Goal: Information Seeking & Learning: Learn about a topic

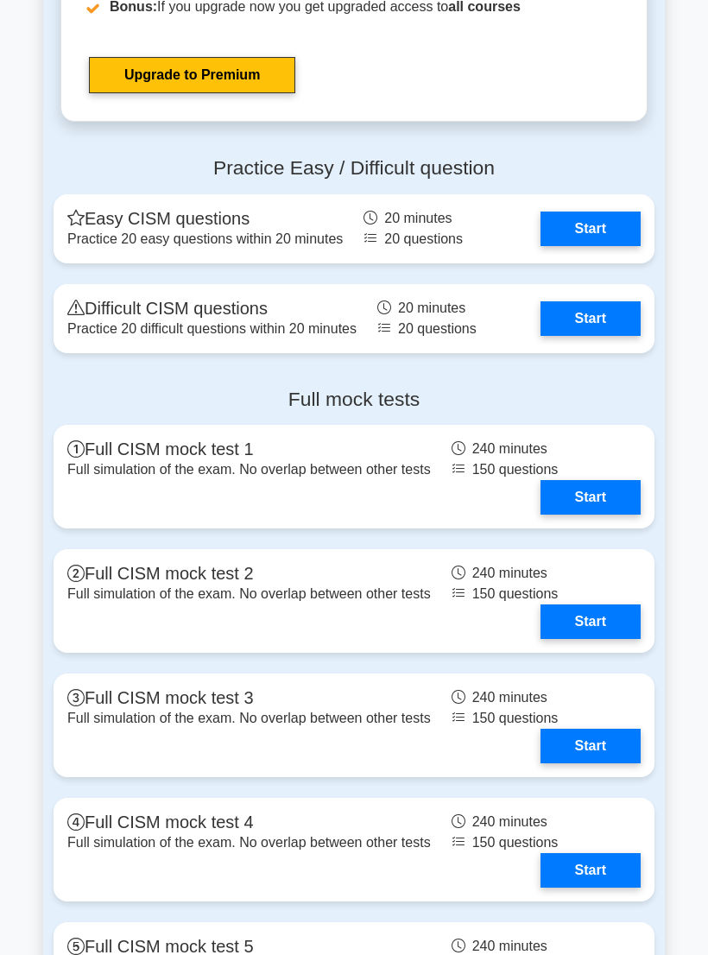
scroll to position [2533, 0]
click at [612, 336] on link "Start" at bounding box center [591, 319] width 100 height 35
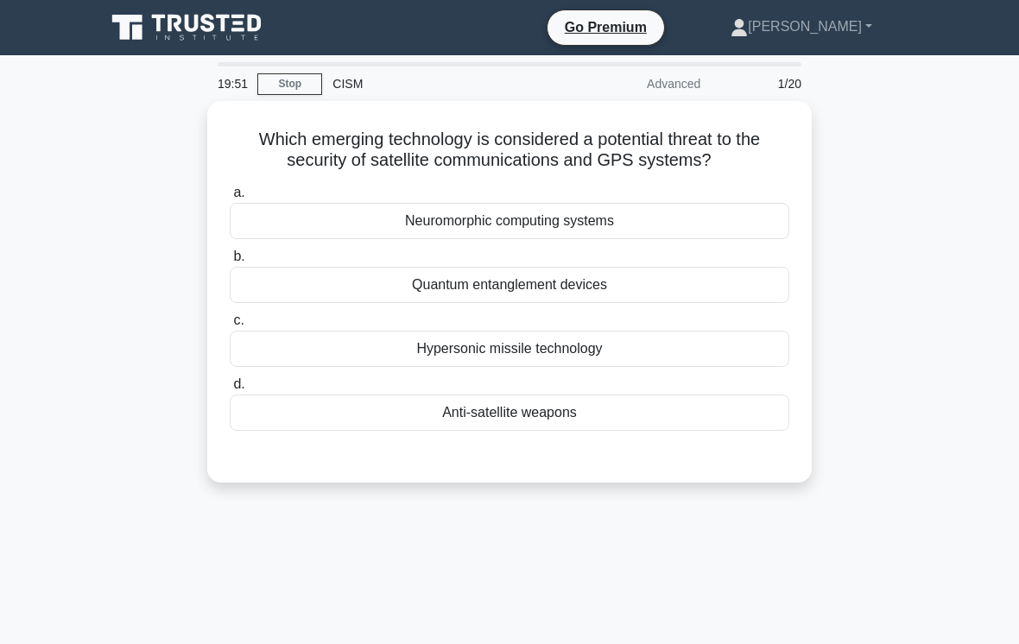
click at [708, 109] on main "19:51 Stop CISM Advanced 1/20 Which emerging technology is considered a potenti…" at bounding box center [509, 494] width 1019 height 878
click at [606, 410] on div "Anti-satellite weapons" at bounding box center [510, 413] width 560 height 36
click at [230, 390] on input "d. Anti-satellite weapons" at bounding box center [230, 384] width 0 height 11
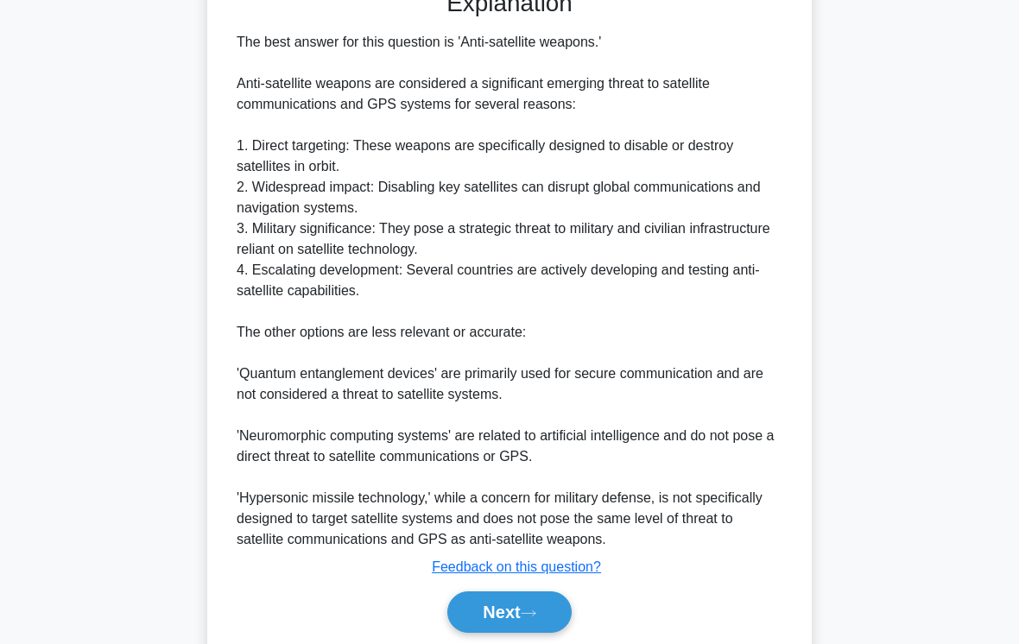
scroll to position [467, 0]
click at [530, 591] on button "Next" at bounding box center [510, 611] width 124 height 41
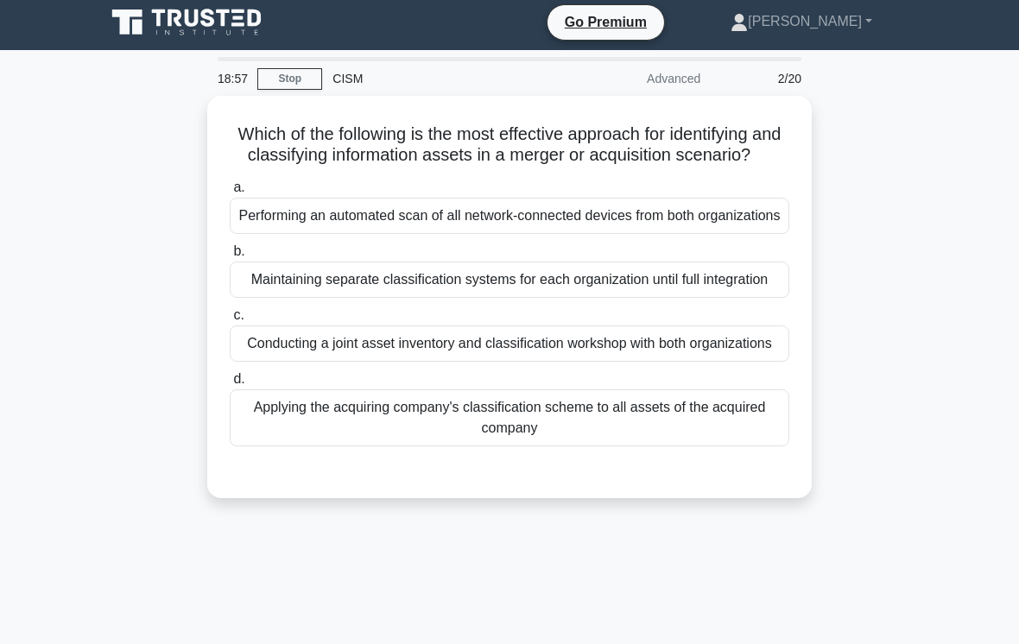
scroll to position [4, 0]
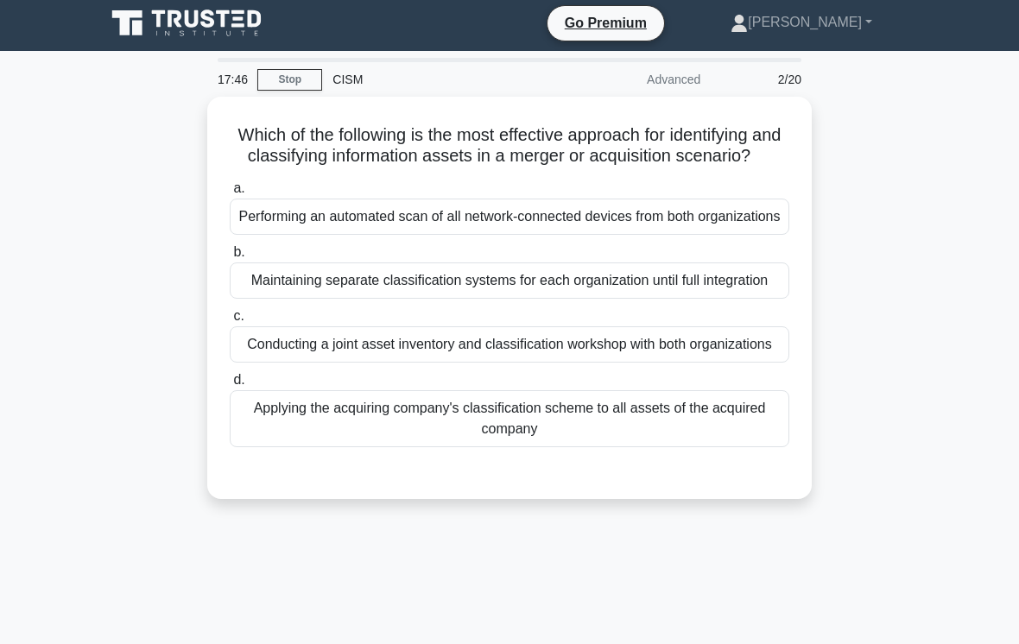
click at [702, 363] on div "Conducting a joint asset inventory and classification workshop with both organi…" at bounding box center [510, 345] width 560 height 36
click at [230, 322] on input "c. Conducting a joint asset inventory and classification workshop with both org…" at bounding box center [230, 316] width 0 height 11
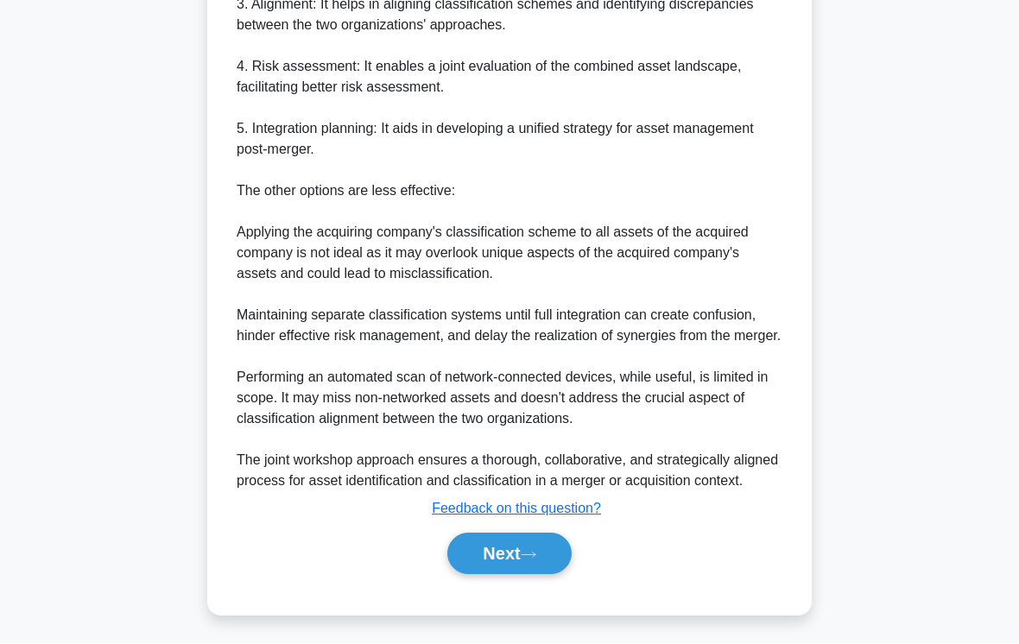
scroll to position [850, 0]
click at [529, 561] on icon at bounding box center [529, 556] width 16 height 10
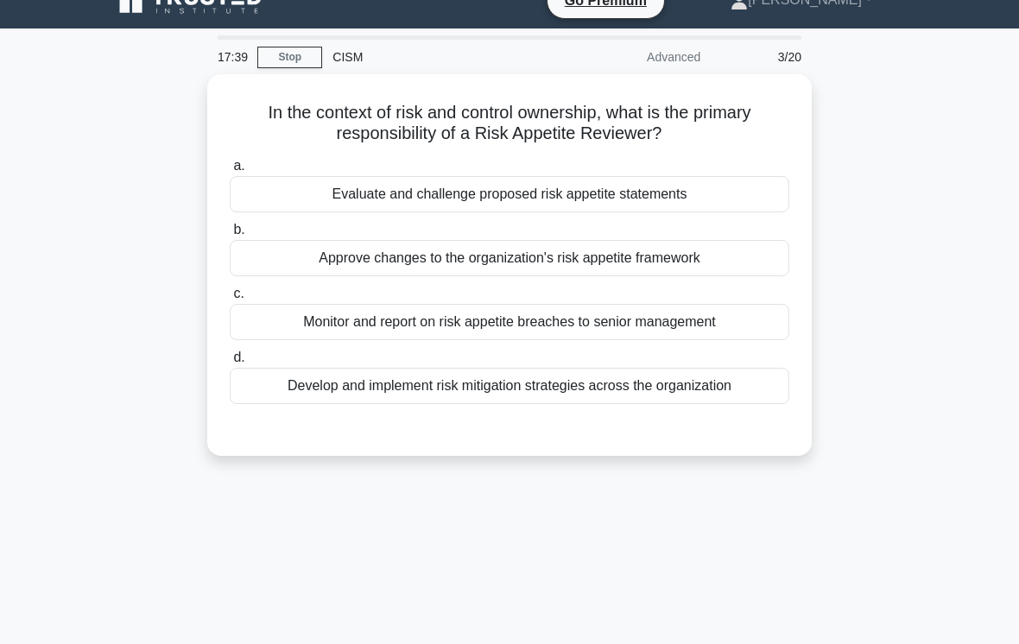
scroll to position [26, 0]
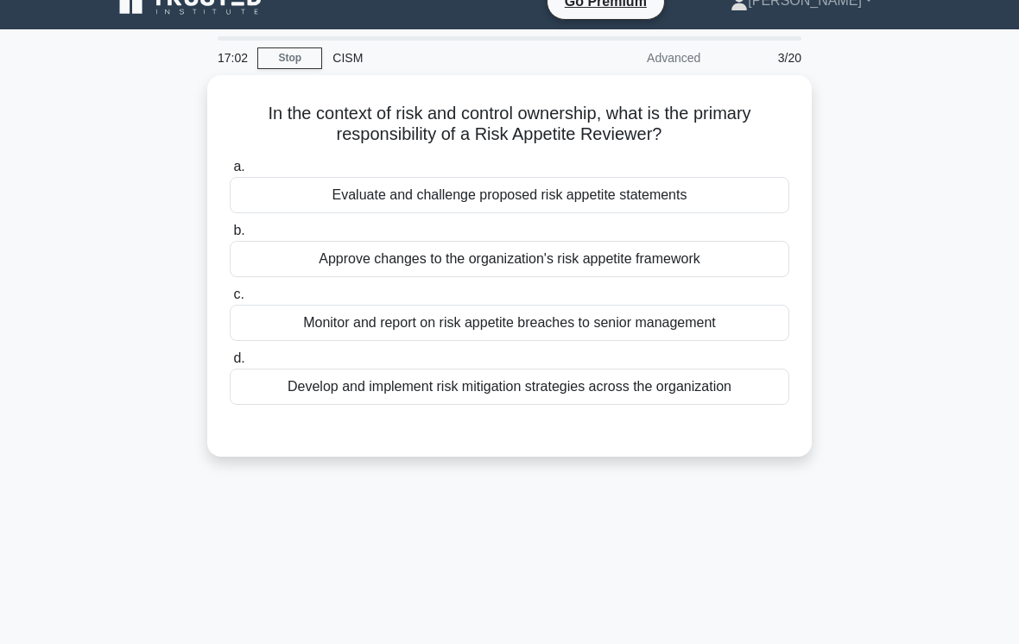
click at [638, 268] on div "Approve changes to the organization's risk appetite framework" at bounding box center [510, 259] width 560 height 36
click at [230, 237] on input "b. Approve changes to the organization's risk appetite framework" at bounding box center [230, 230] width 0 height 11
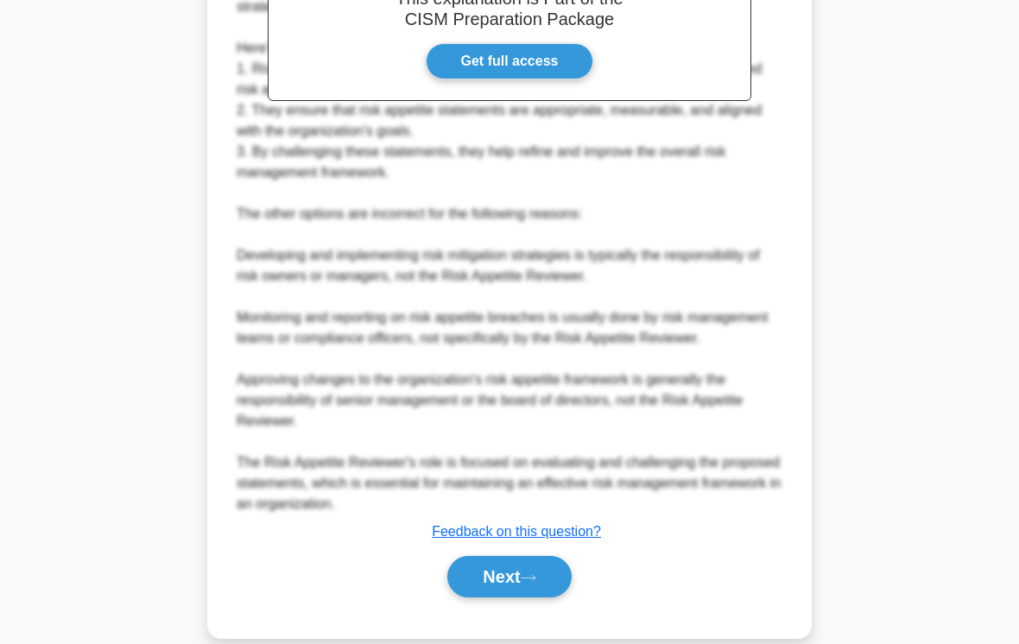
scroll to position [603, 0]
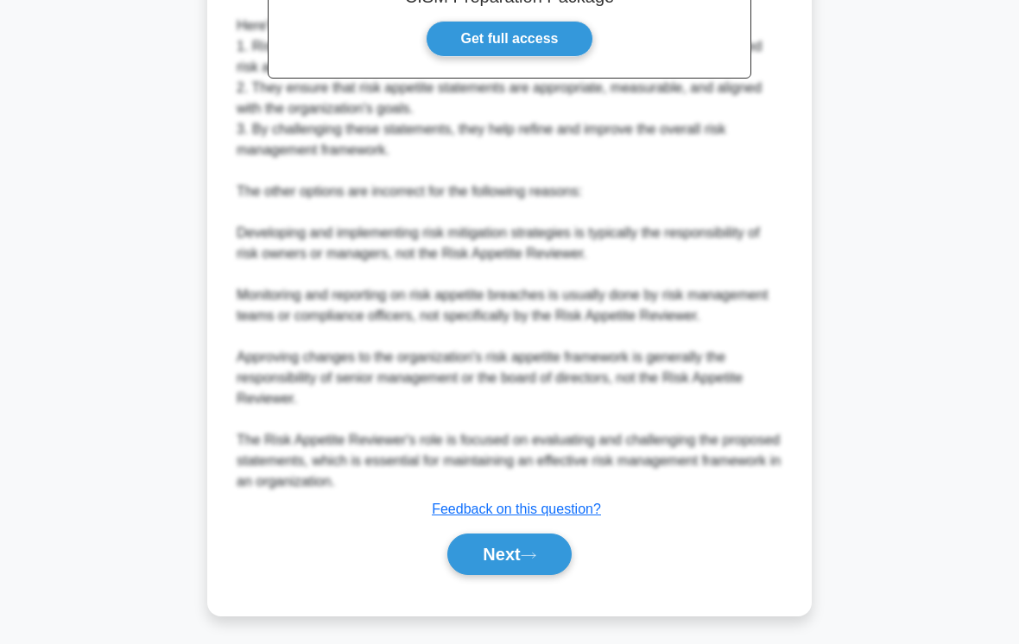
click at [500, 574] on button "Next" at bounding box center [510, 554] width 124 height 41
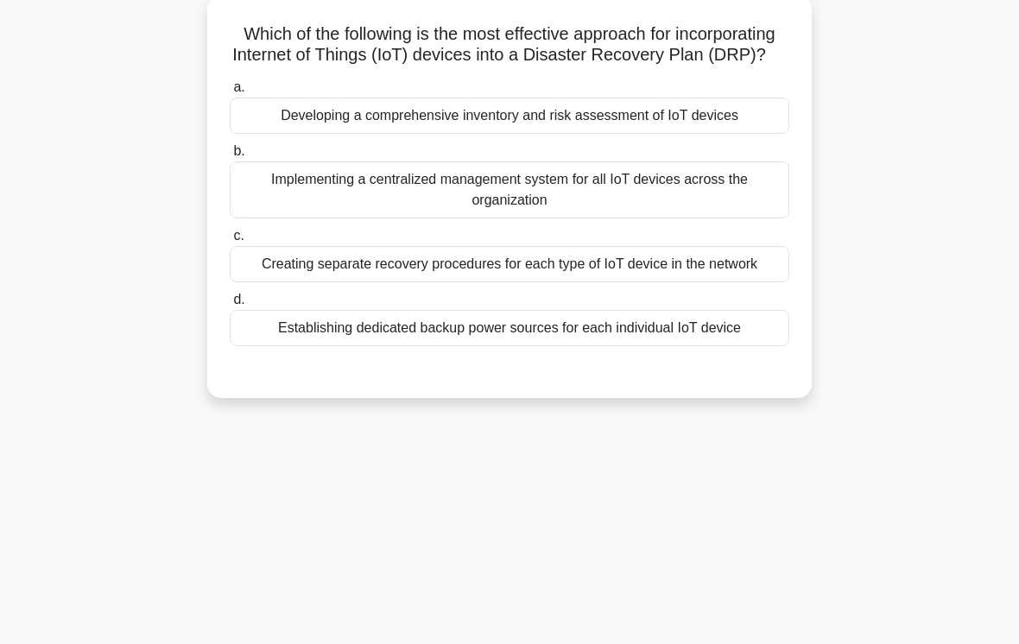
scroll to position [98, 0]
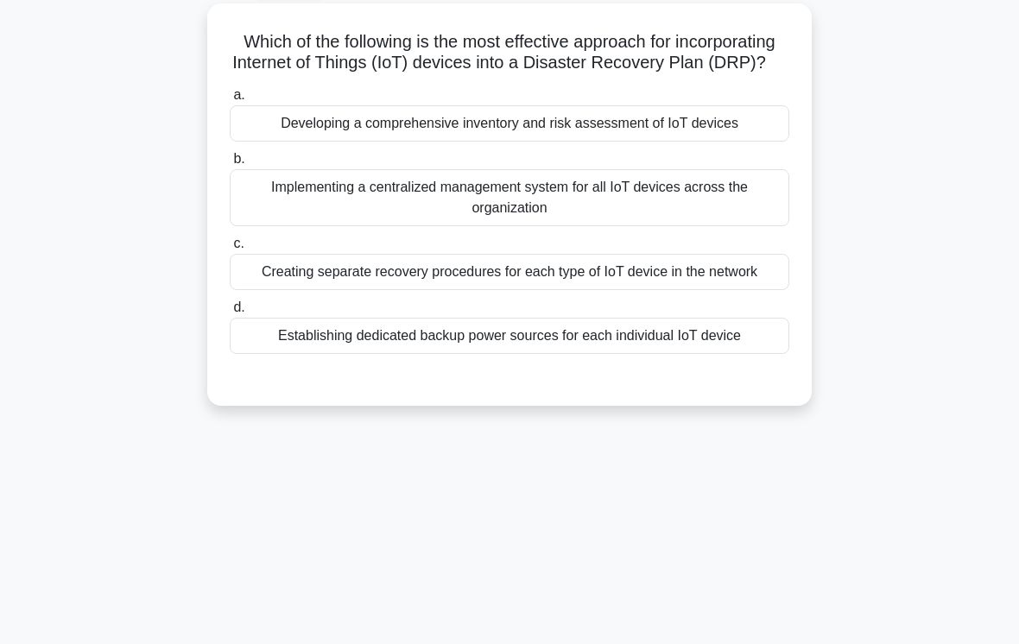
click at [688, 217] on div "Implementing a centralized management system for all IoT devices across the org…" at bounding box center [510, 197] width 560 height 57
click at [230, 165] on input "b. Implementing a centralized management system for all IoT devices across the …" at bounding box center [230, 159] width 0 height 11
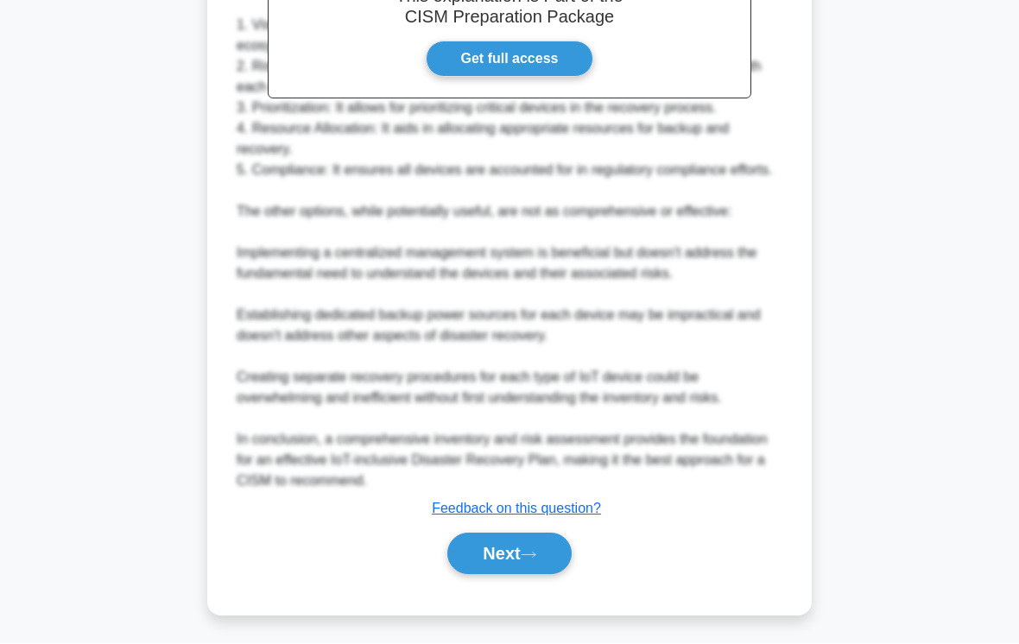
scroll to position [727, 0]
click at [526, 569] on button "Next" at bounding box center [510, 554] width 124 height 41
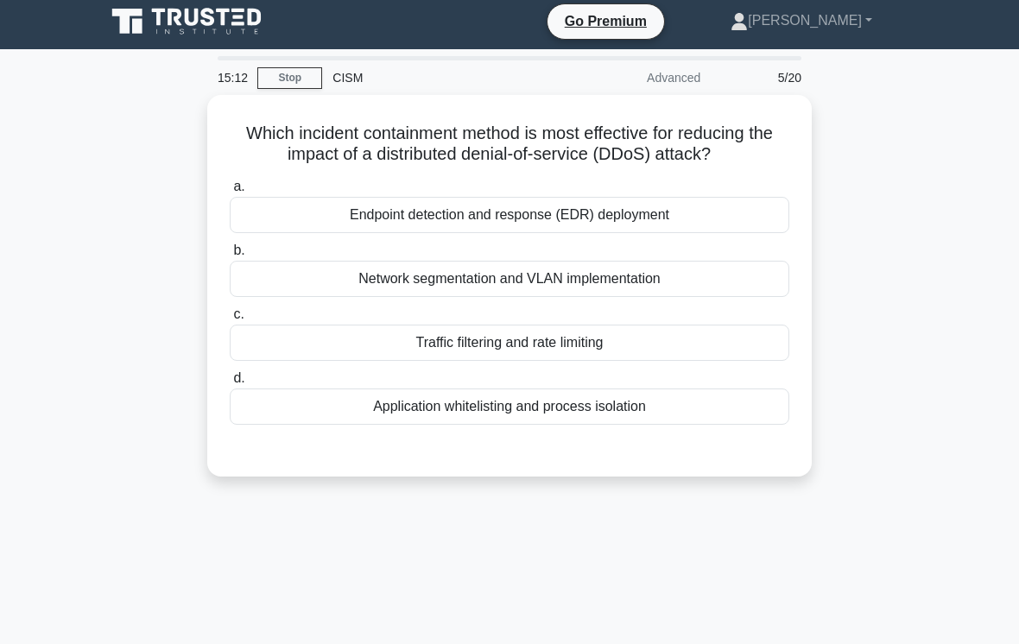
scroll to position [4, 0]
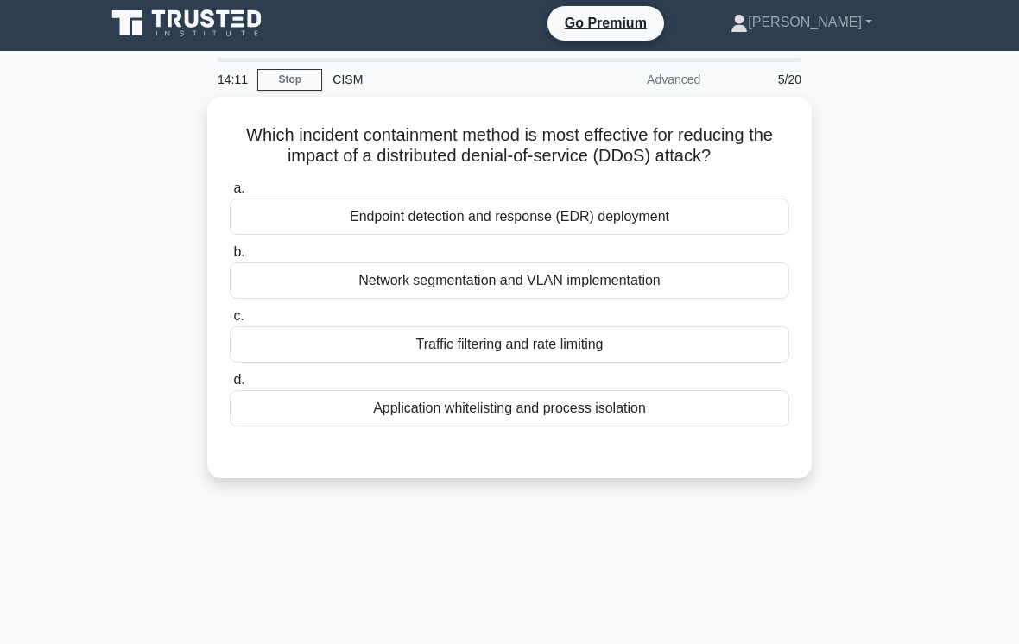
click at [708, 299] on div "Network segmentation and VLAN implementation" at bounding box center [510, 281] width 560 height 36
click at [230, 258] on input "b. Network segmentation and VLAN implementation" at bounding box center [230, 252] width 0 height 11
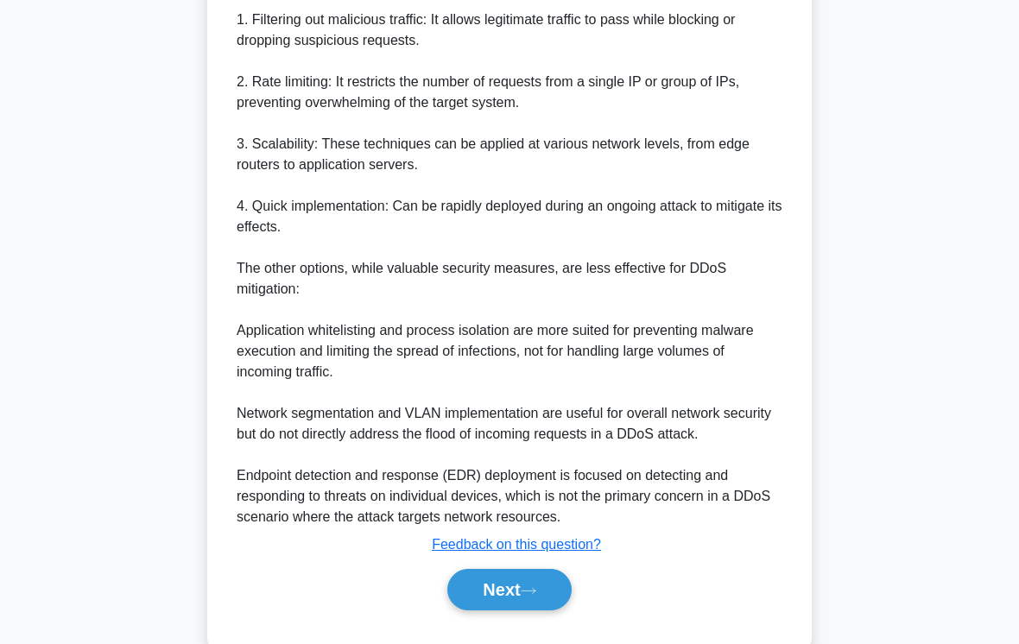
scroll to position [624, 0]
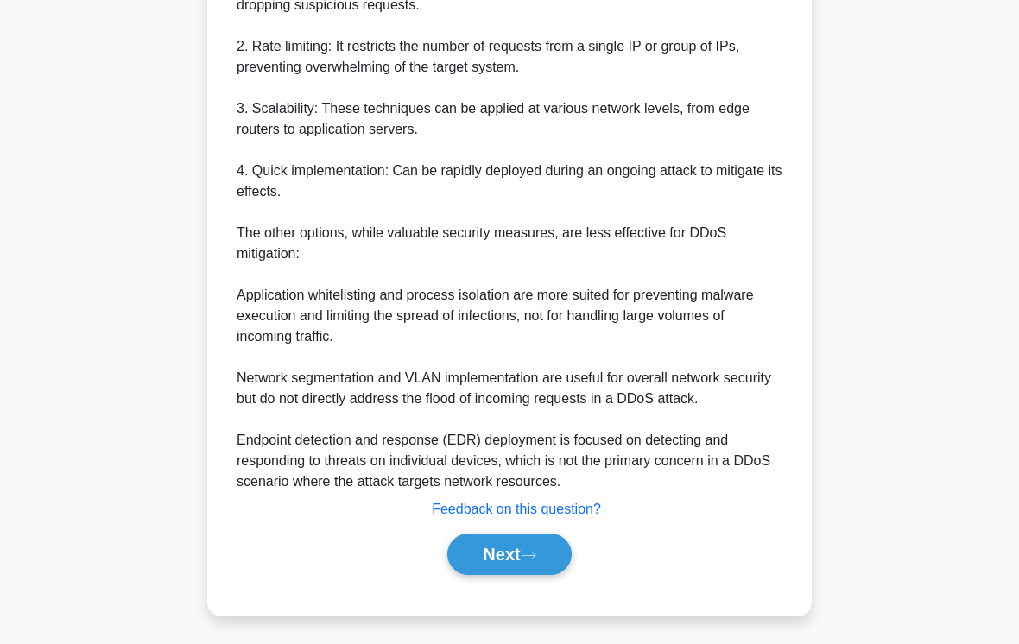
click at [551, 571] on button "Next" at bounding box center [510, 554] width 124 height 41
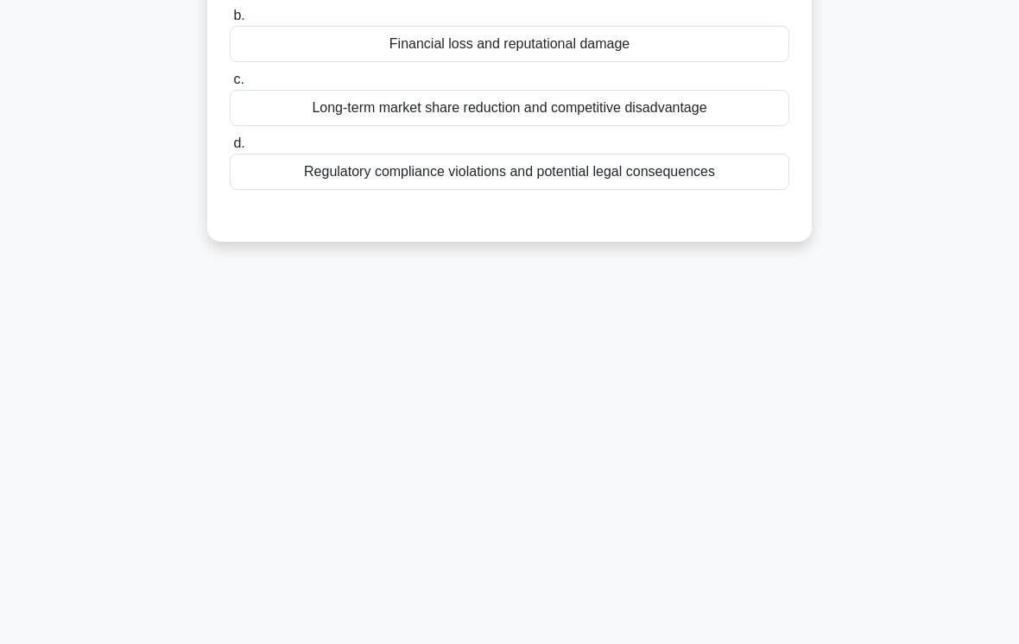
click at [530, 581] on div "14:00 Stop CISM Advanced 6/20 In a Business Impact Analysis (BIA) for a global …" at bounding box center [509, 232] width 829 height 864
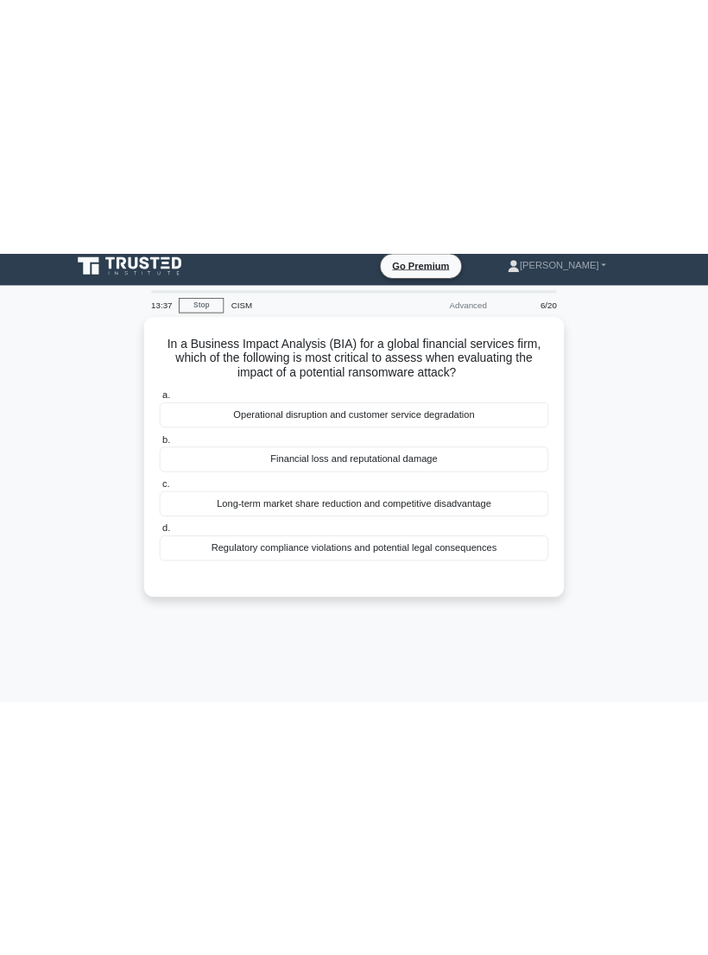
scroll to position [0, 0]
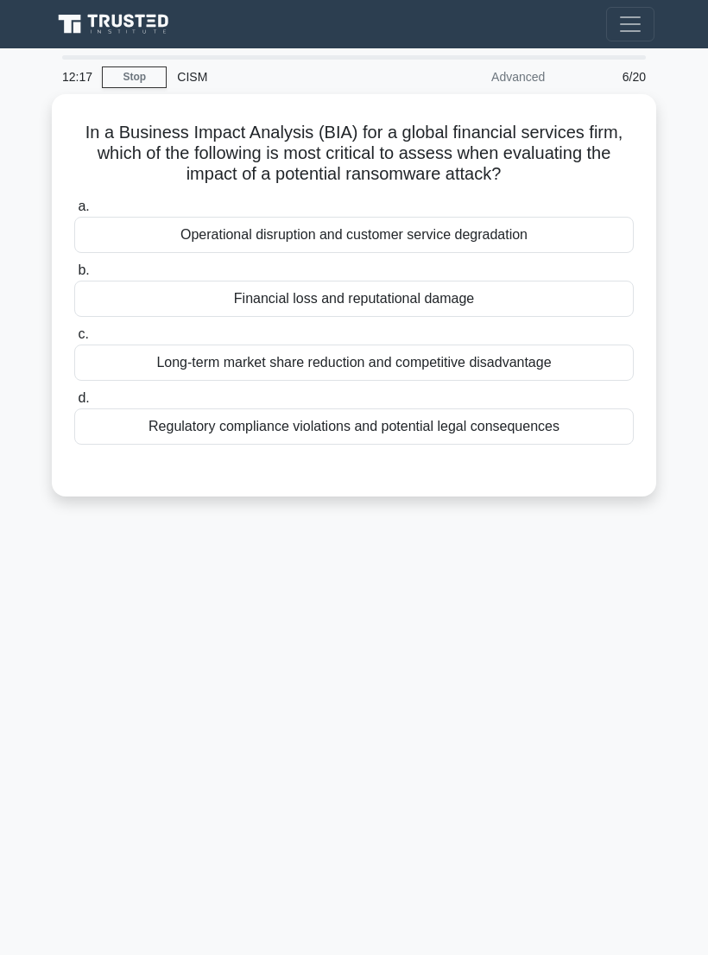
click at [167, 445] on div "Regulatory compliance violations and potential legal consequences" at bounding box center [354, 427] width 560 height 36
click at [74, 404] on input "d. Regulatory compliance violations and potential legal consequences" at bounding box center [74, 398] width 0 height 11
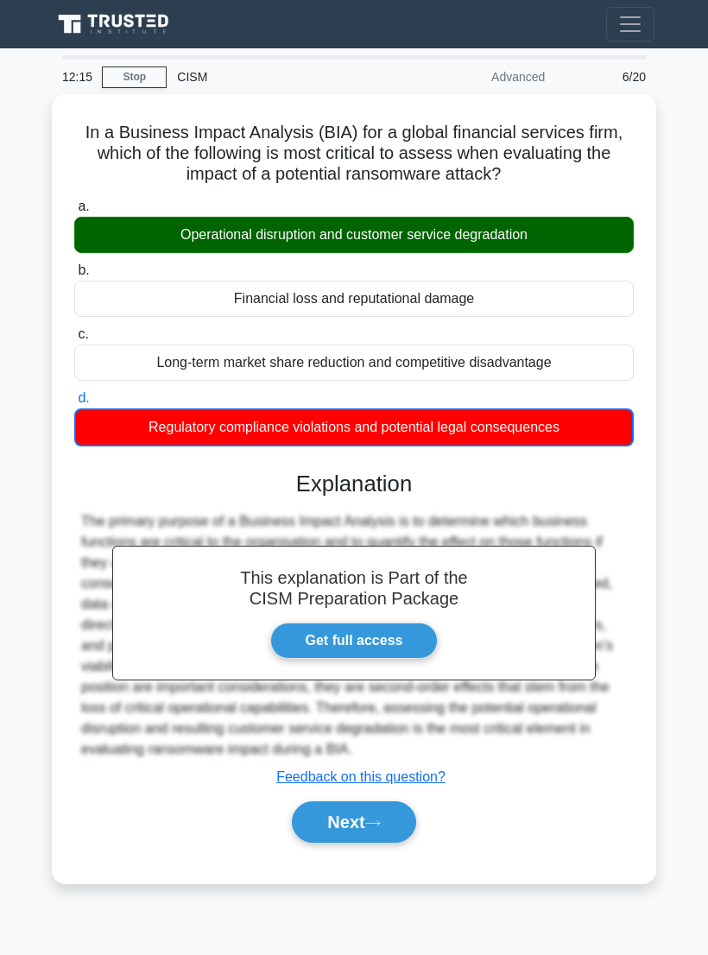
scroll to position [27, 0]
click at [385, 843] on button "Next" at bounding box center [354, 822] width 124 height 41
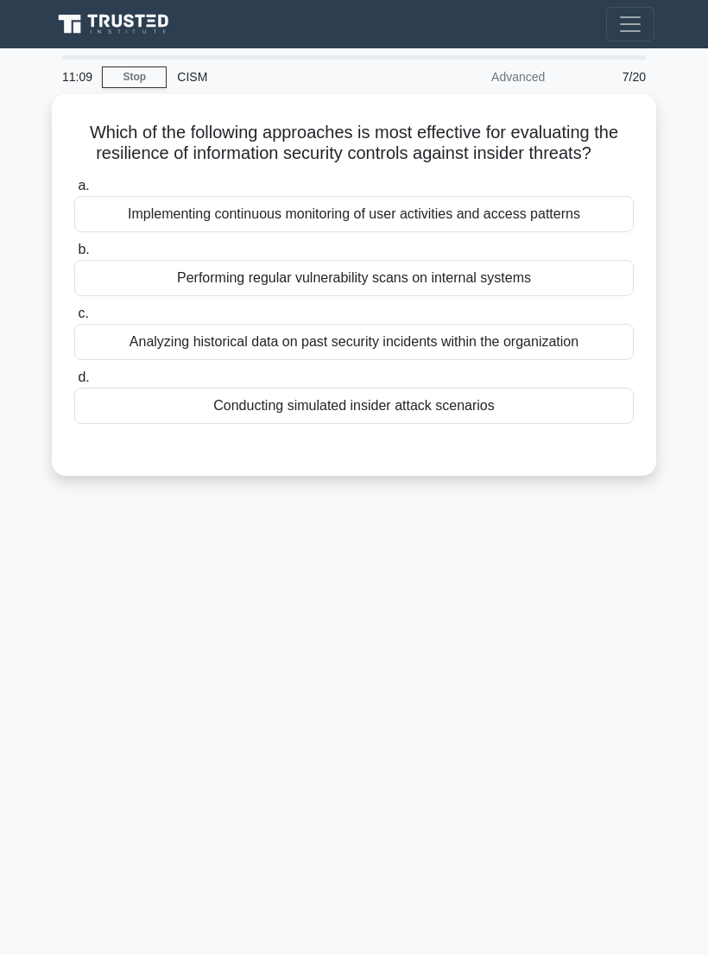
click at [619, 412] on div "Conducting simulated insider attack scenarios" at bounding box center [354, 406] width 560 height 36
click at [74, 384] on input "d. Conducting simulated insider attack scenarios" at bounding box center [74, 377] width 0 height 11
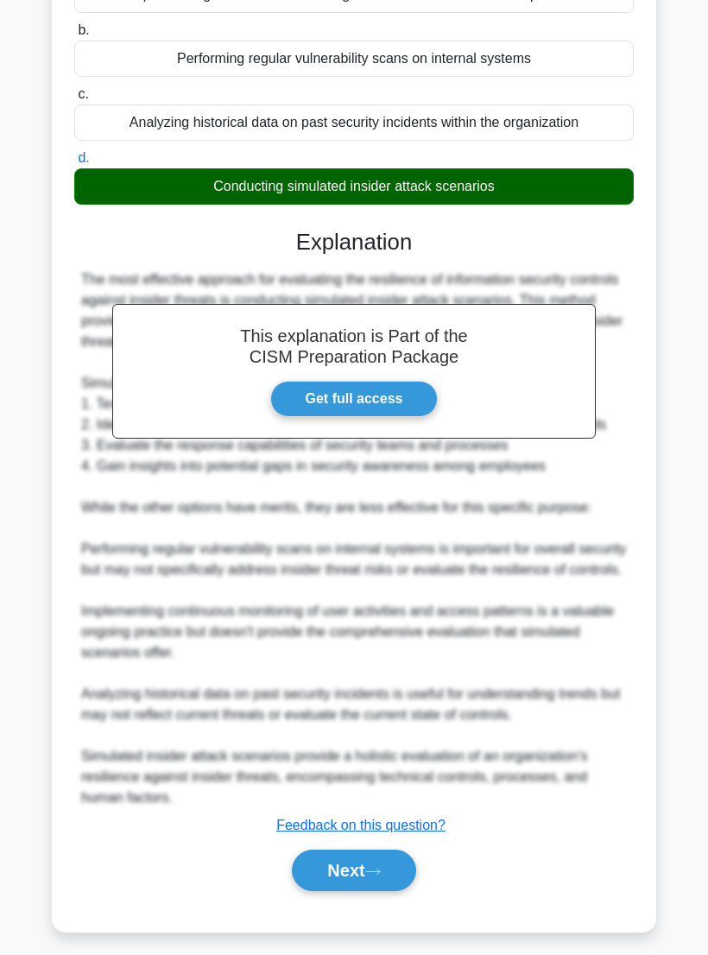
scroll to position [328, 0]
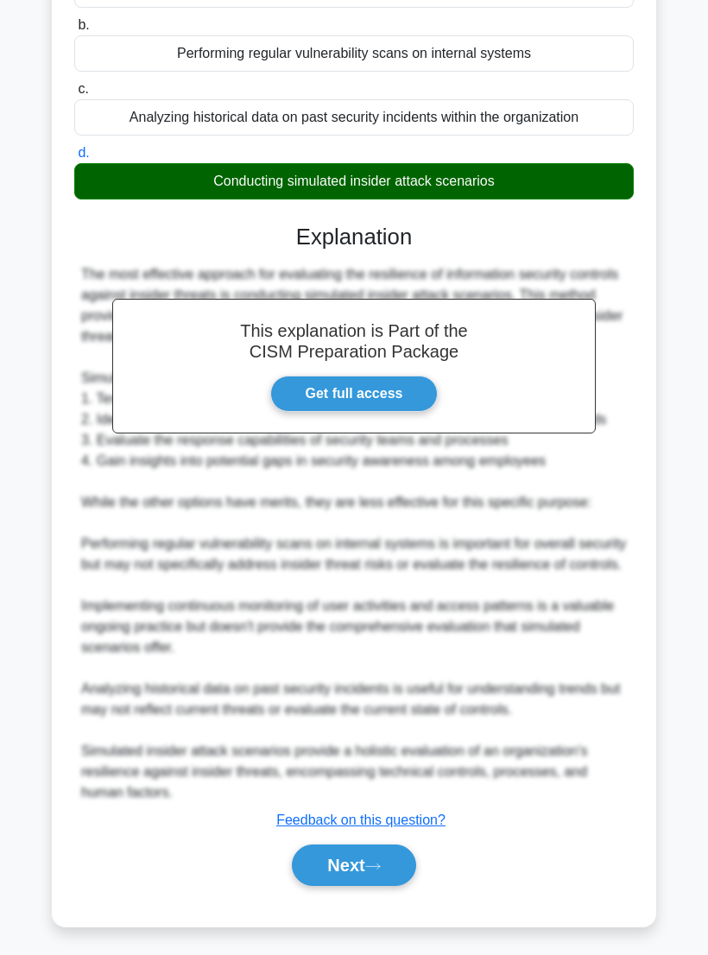
click at [394, 864] on button "Next" at bounding box center [354, 865] width 124 height 41
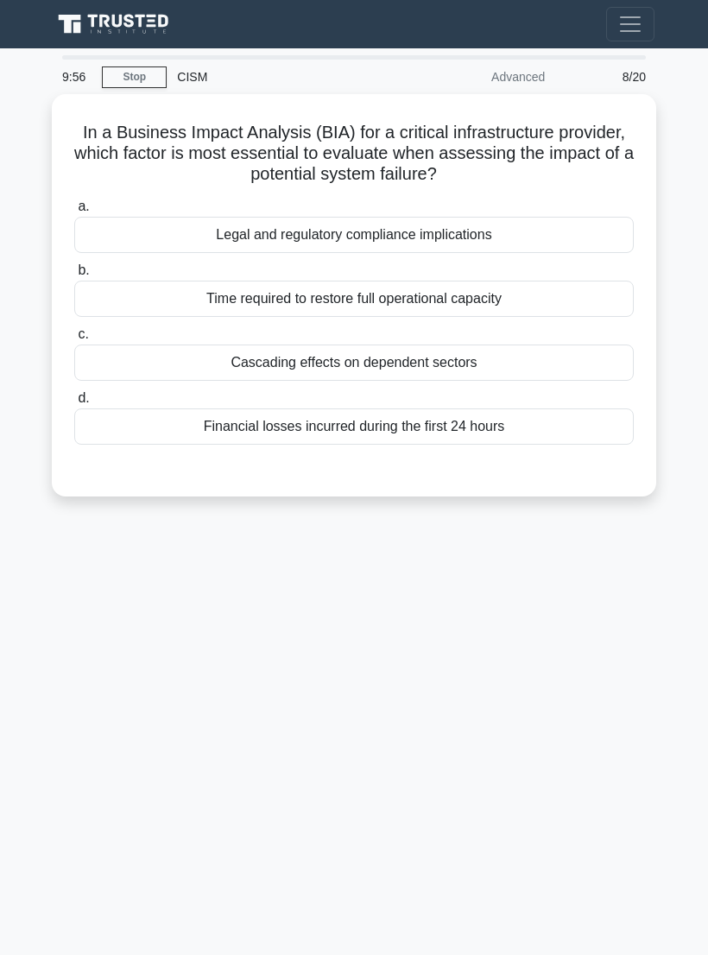
click at [618, 281] on div "Time required to restore full operational capacity" at bounding box center [354, 299] width 560 height 36
click at [74, 276] on input "b. Time required to restore full operational capacity" at bounding box center [74, 270] width 0 height 11
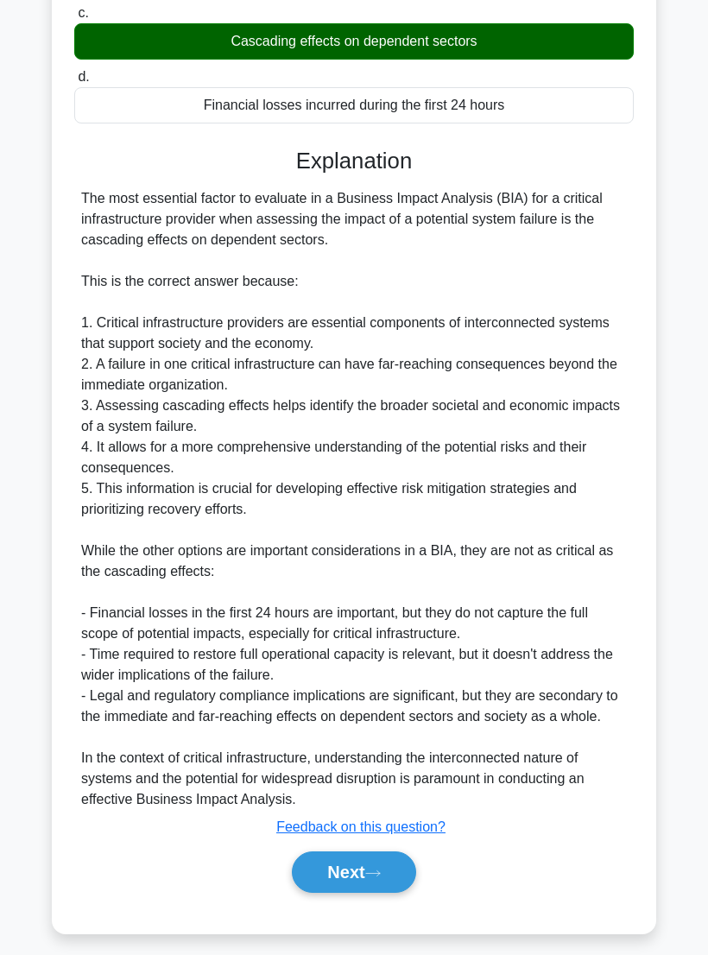
scroll to position [324, 0]
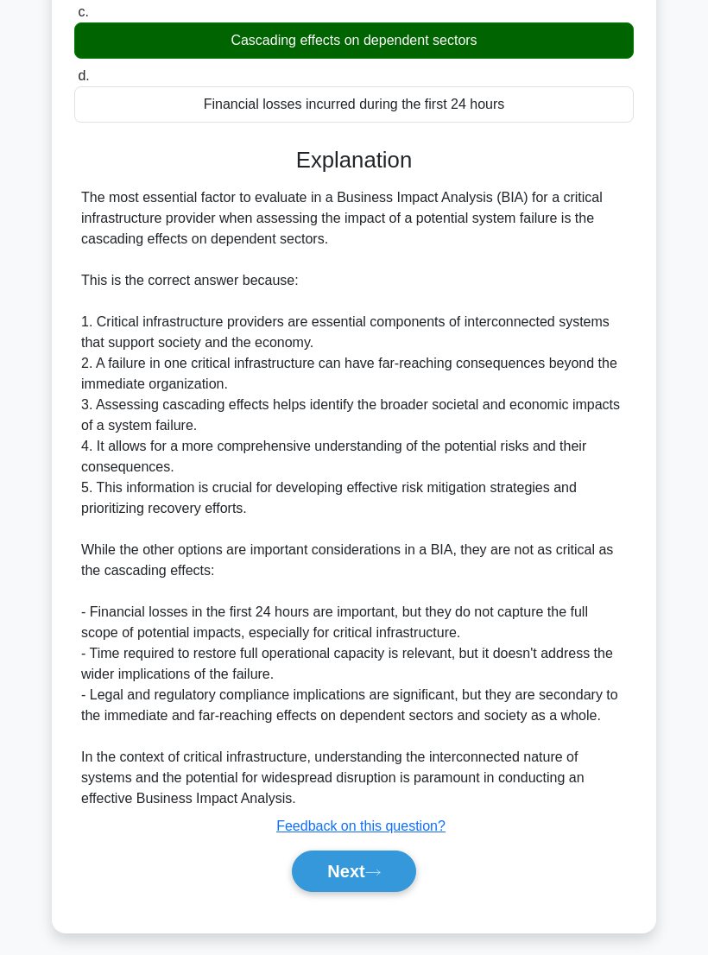
click at [403, 892] on button "Next" at bounding box center [354, 871] width 124 height 41
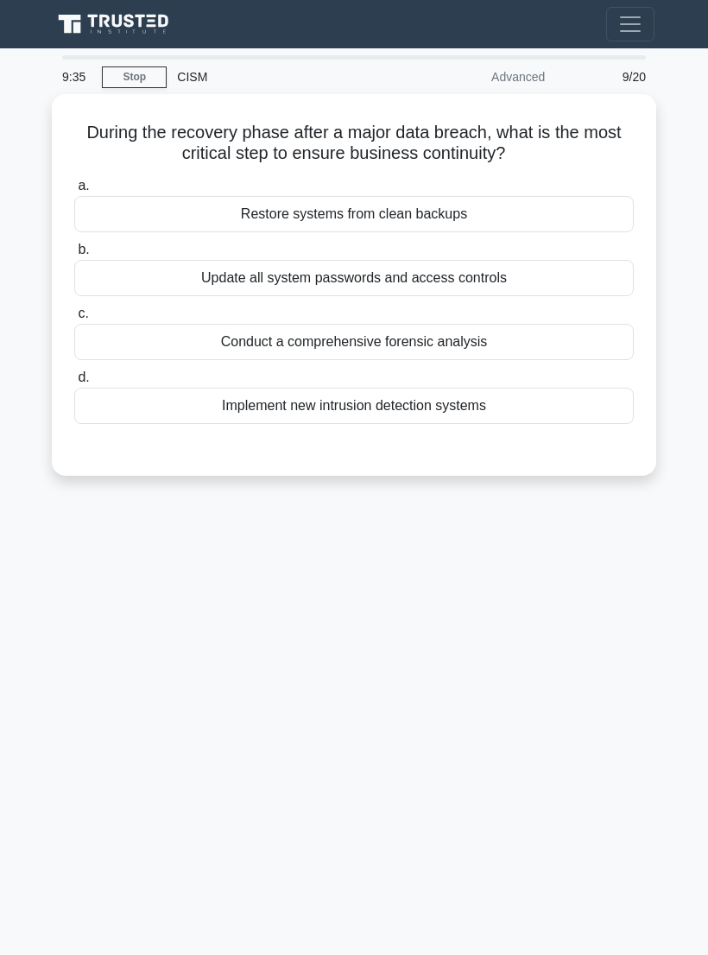
scroll to position [0, 0]
click at [632, 276] on div "Update all system passwords and access controls" at bounding box center [354, 278] width 560 height 36
click at [74, 256] on input "b. Update all system passwords and access controls" at bounding box center [74, 249] width 0 height 11
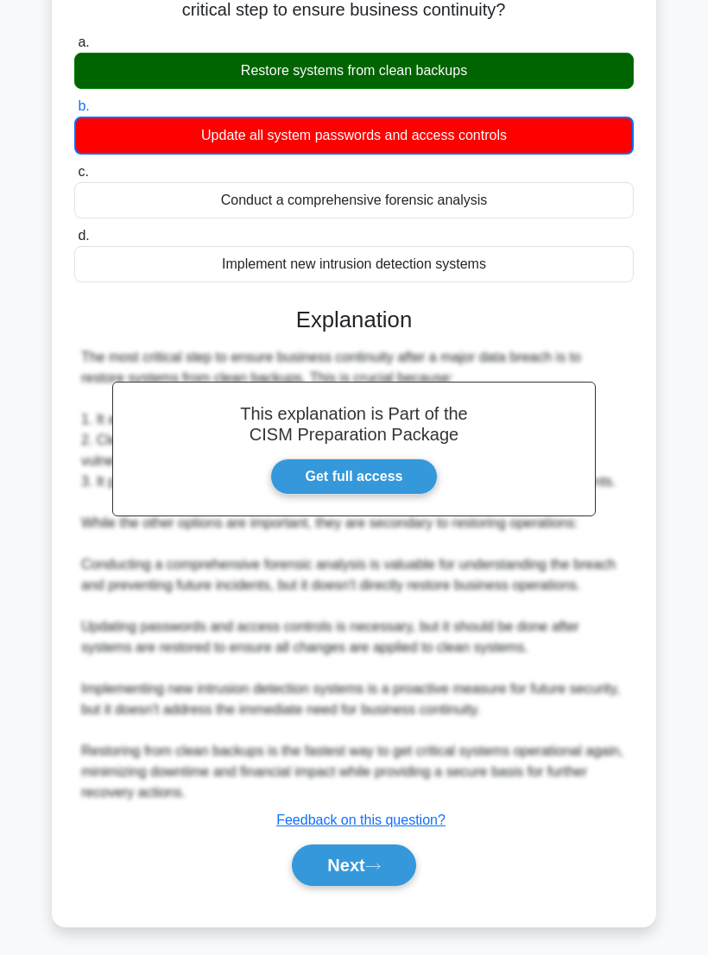
scroll to position [220, 0]
click at [387, 886] on button "Next" at bounding box center [354, 865] width 124 height 41
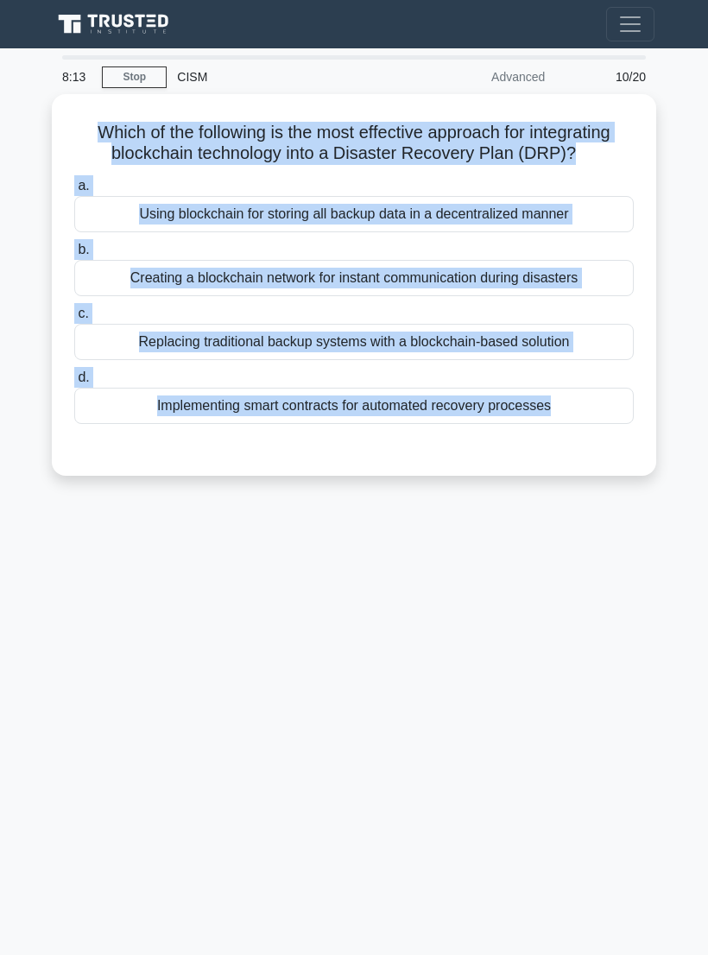
click at [344, 639] on div "8:13 Stop CISM Advanced 10/20 Which of the following is the most effective appr…" at bounding box center [354, 487] width 622 height 864
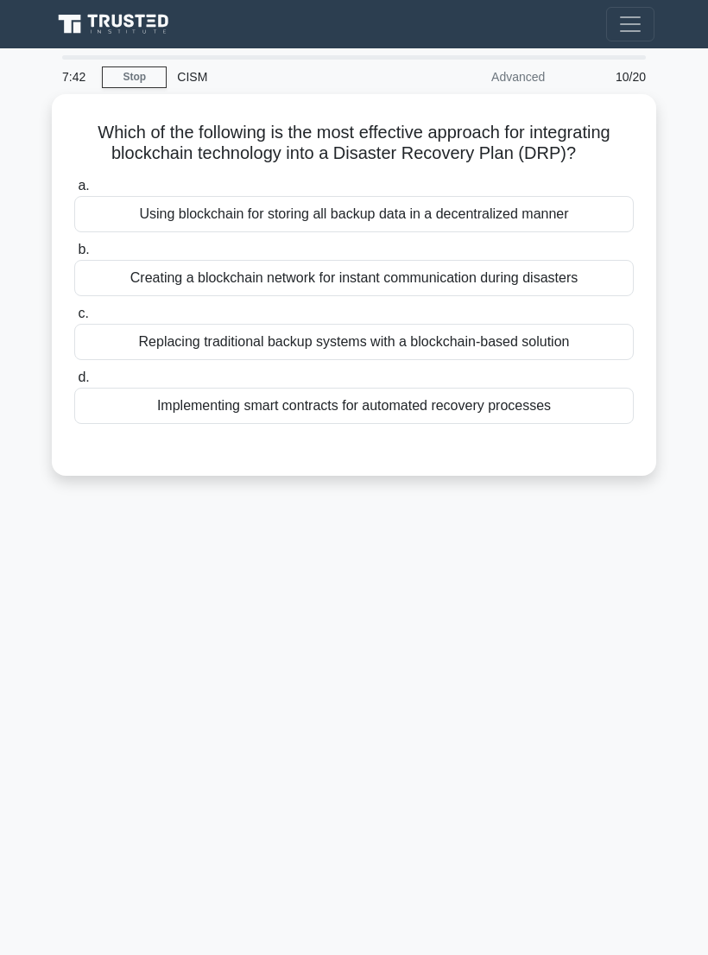
click at [596, 232] on div "Using blockchain for storing all backup data in a decentralized manner" at bounding box center [354, 214] width 560 height 36
click at [74, 192] on input "a. Using blockchain for storing all backup data in a decentralized manner" at bounding box center [74, 186] width 0 height 11
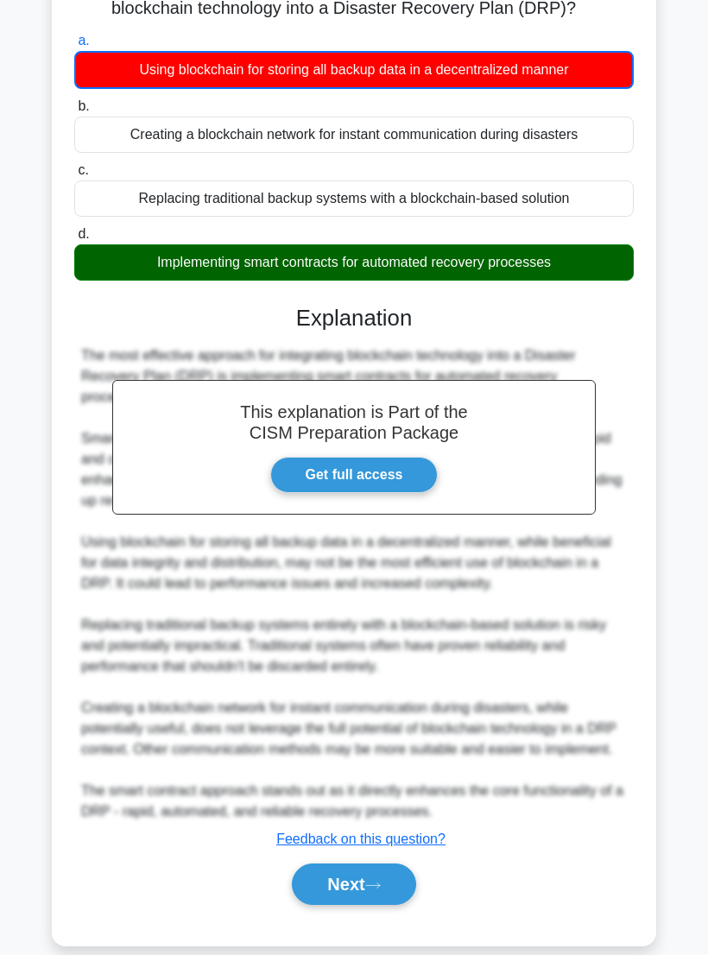
scroll to position [200, 0]
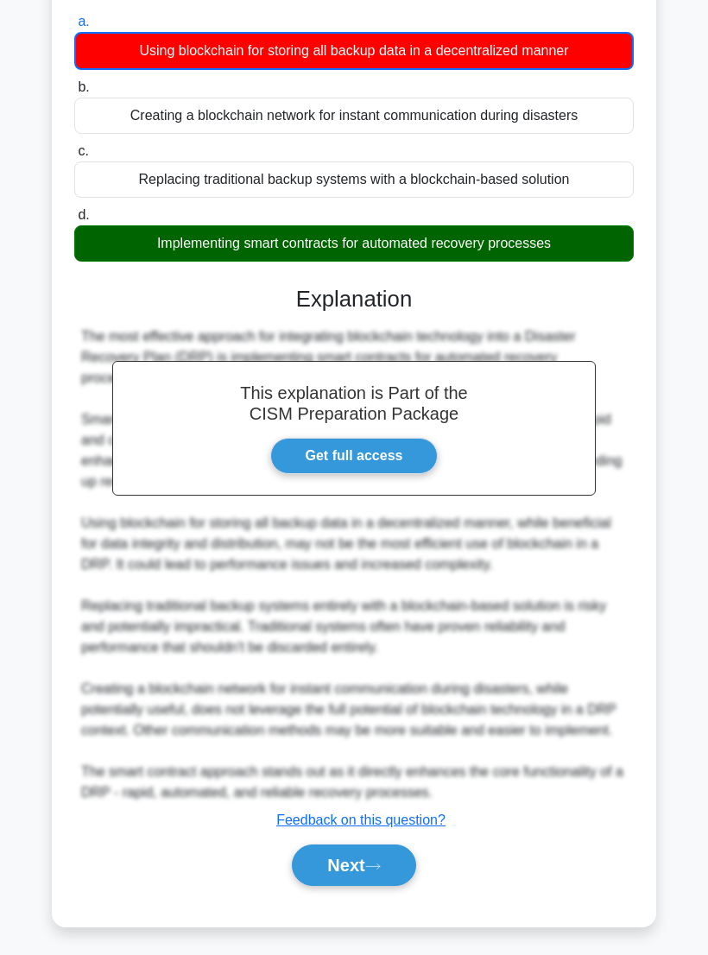
click at [367, 886] on button "Next" at bounding box center [354, 865] width 124 height 41
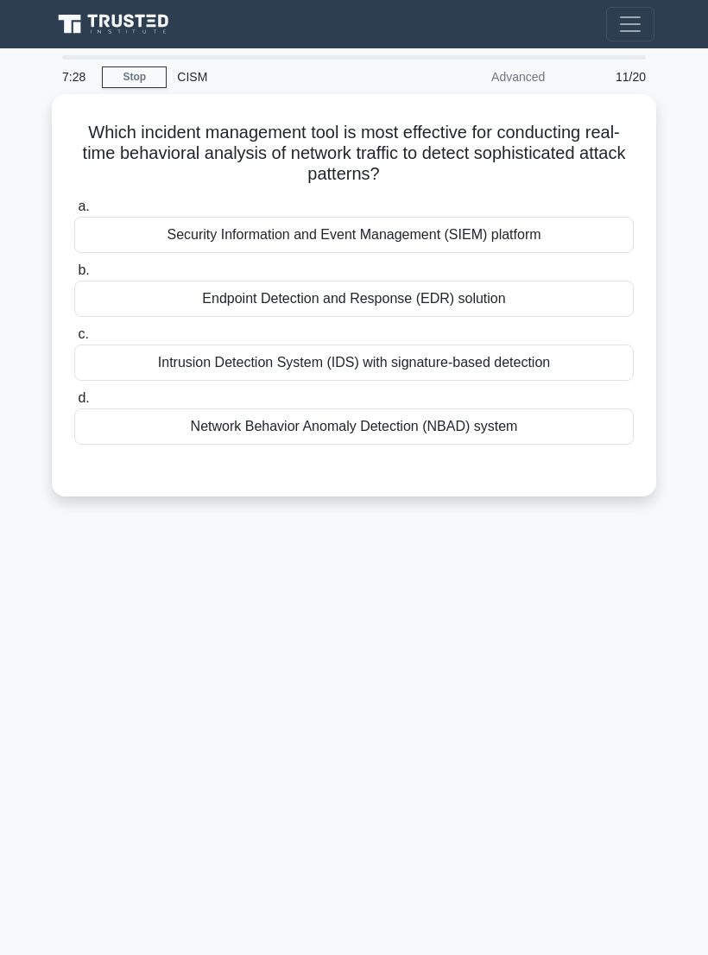
click at [605, 232] on div "Security Information and Event Management (SIEM) platform" at bounding box center [354, 235] width 560 height 36
click at [74, 213] on input "a. Security Information and Event Management (SIEM) platform" at bounding box center [74, 206] width 0 height 11
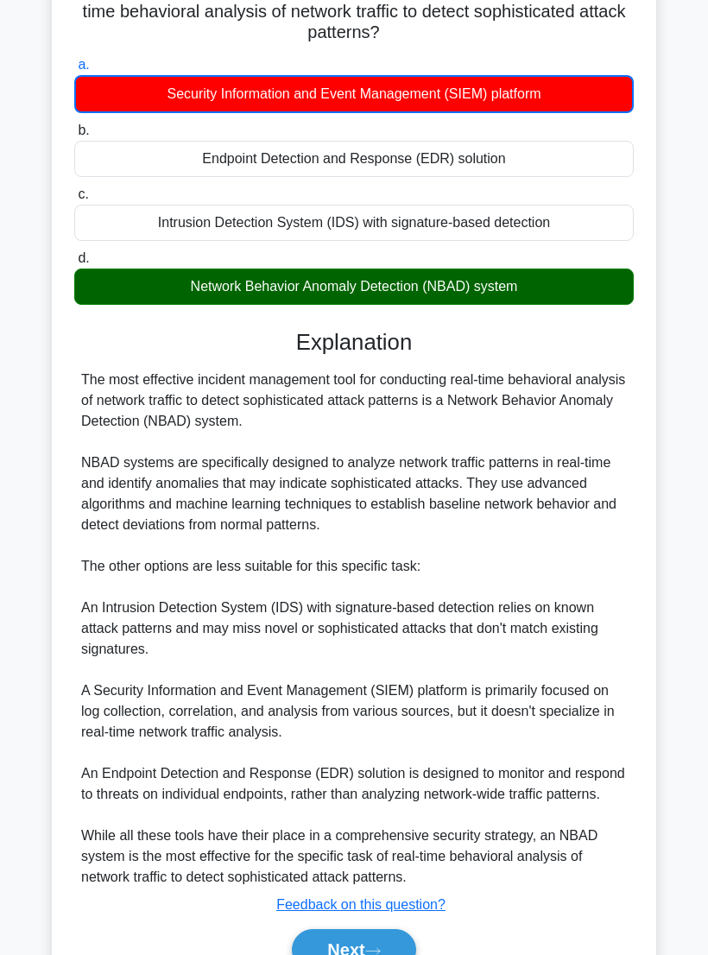
scroll to position [220, 0]
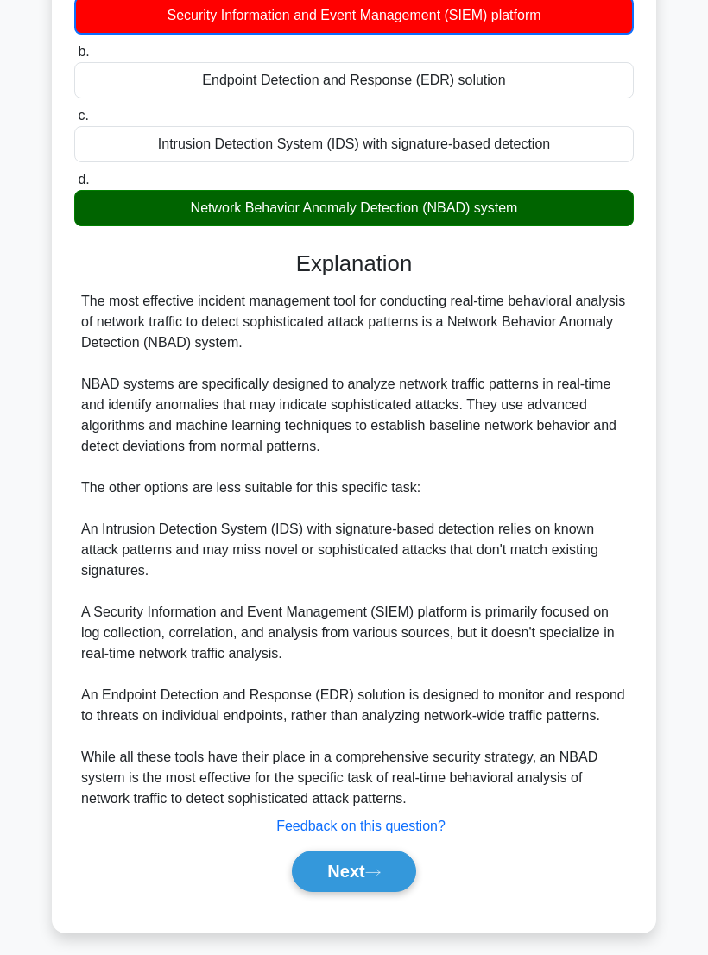
click at [349, 892] on button "Next" at bounding box center [354, 871] width 124 height 41
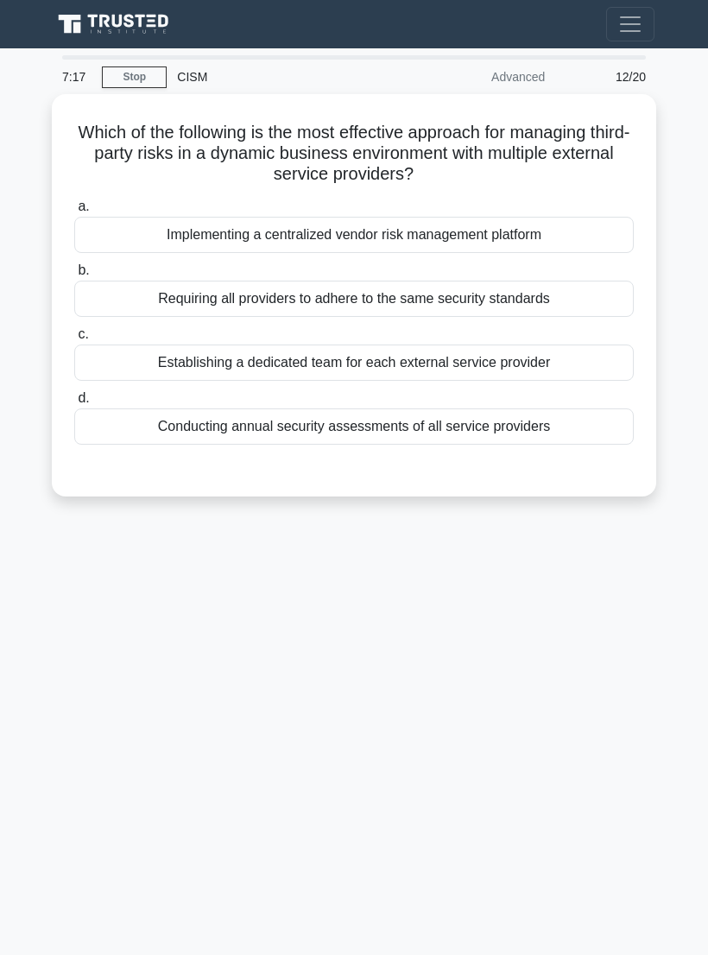
scroll to position [0, 0]
click at [600, 295] on div "Requiring all providers to adhere to the same security standards" at bounding box center [354, 299] width 560 height 36
click at [74, 276] on input "b. Requiring all providers to adhere to the same security standards" at bounding box center [74, 270] width 0 height 11
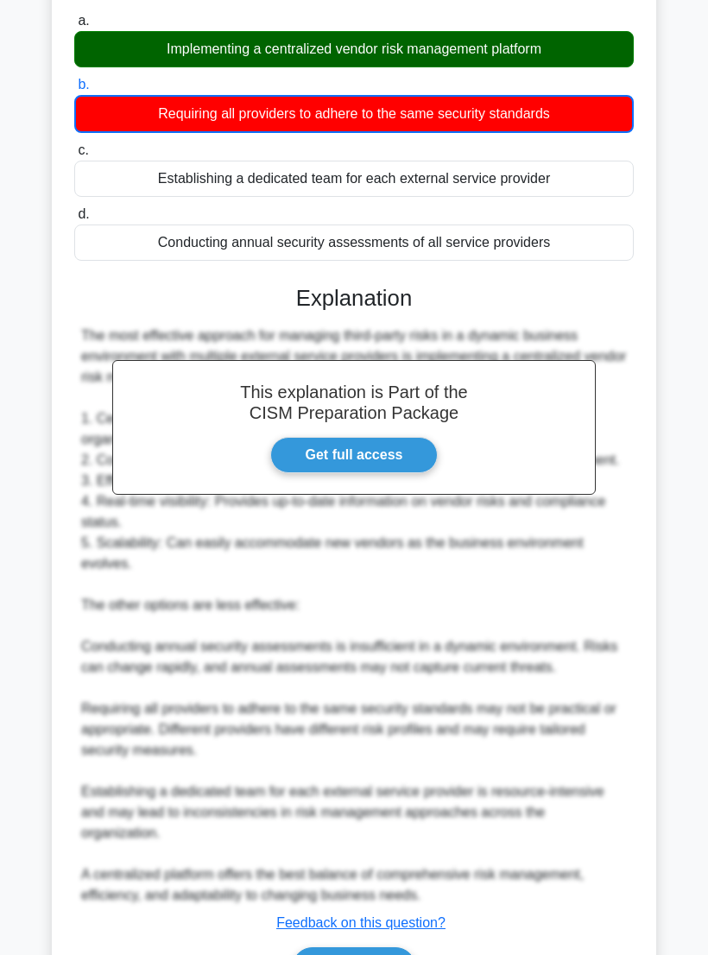
scroll to position [345, 0]
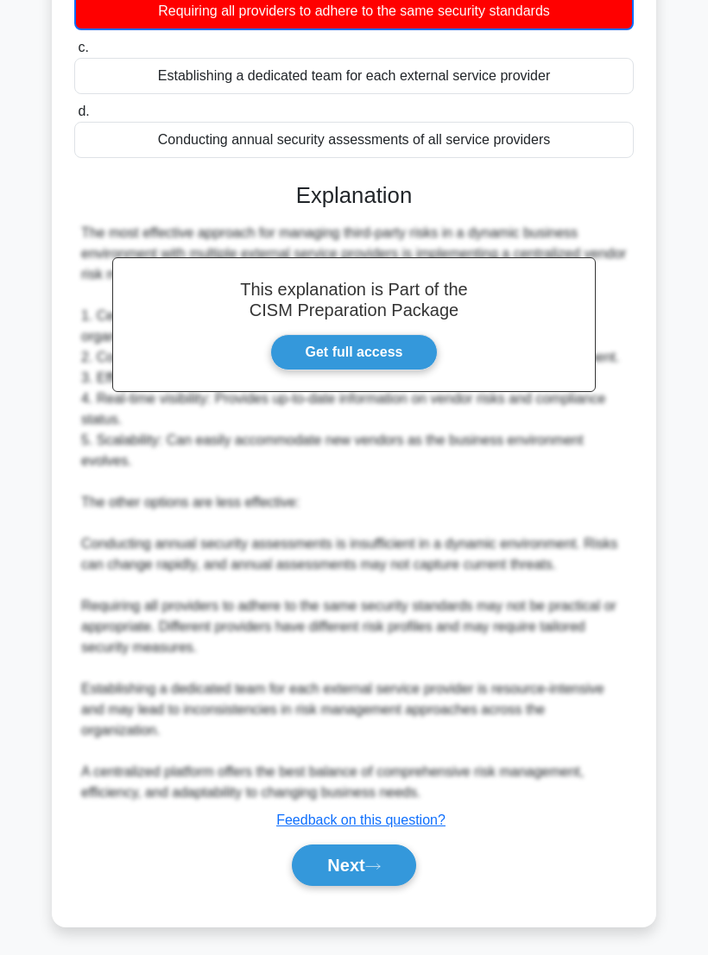
click at [356, 886] on button "Next" at bounding box center [354, 865] width 124 height 41
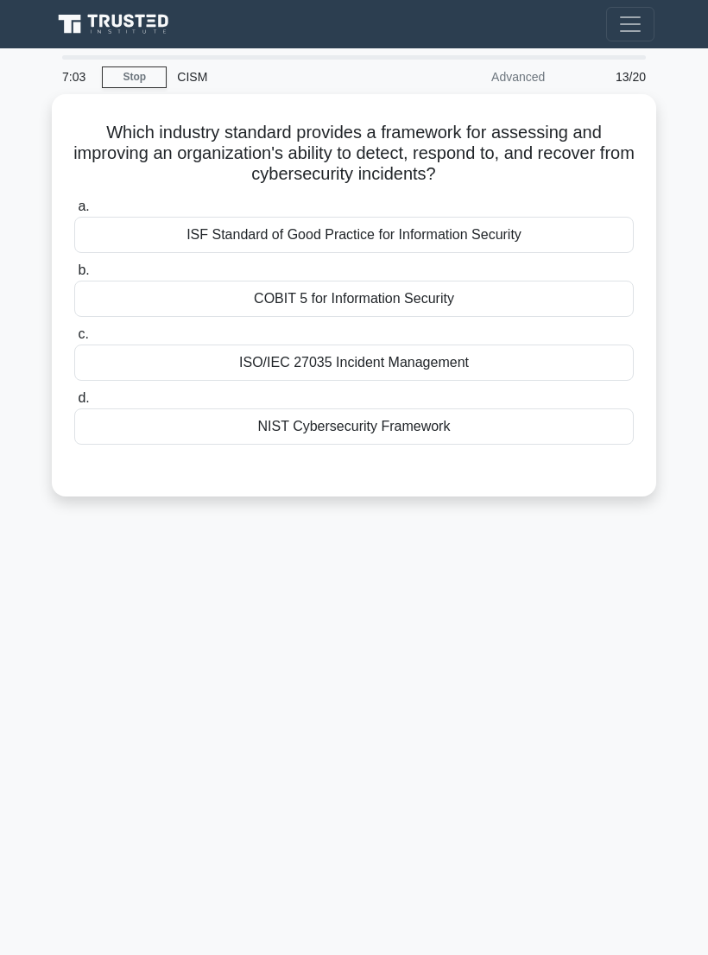
scroll to position [0, 0]
click at [540, 359] on div "ISO/IEC 27035 Incident Management" at bounding box center [354, 363] width 560 height 36
click at [74, 340] on input "c. ISO/IEC 27035 Incident Management" at bounding box center [74, 334] width 0 height 11
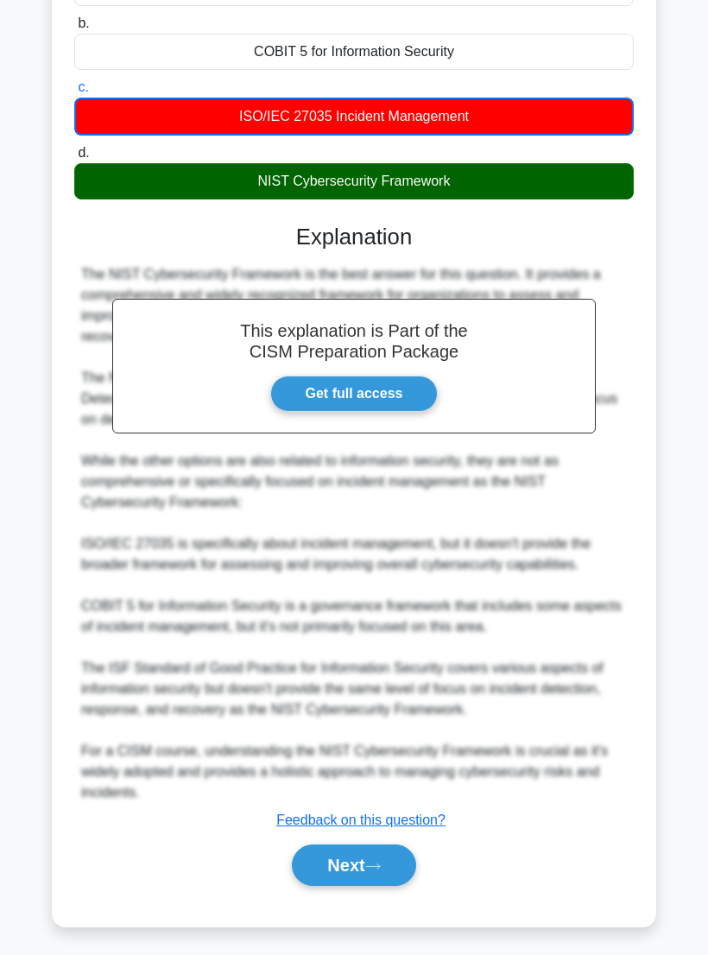
scroll to position [303, 0]
click at [366, 886] on button "Next" at bounding box center [354, 865] width 124 height 41
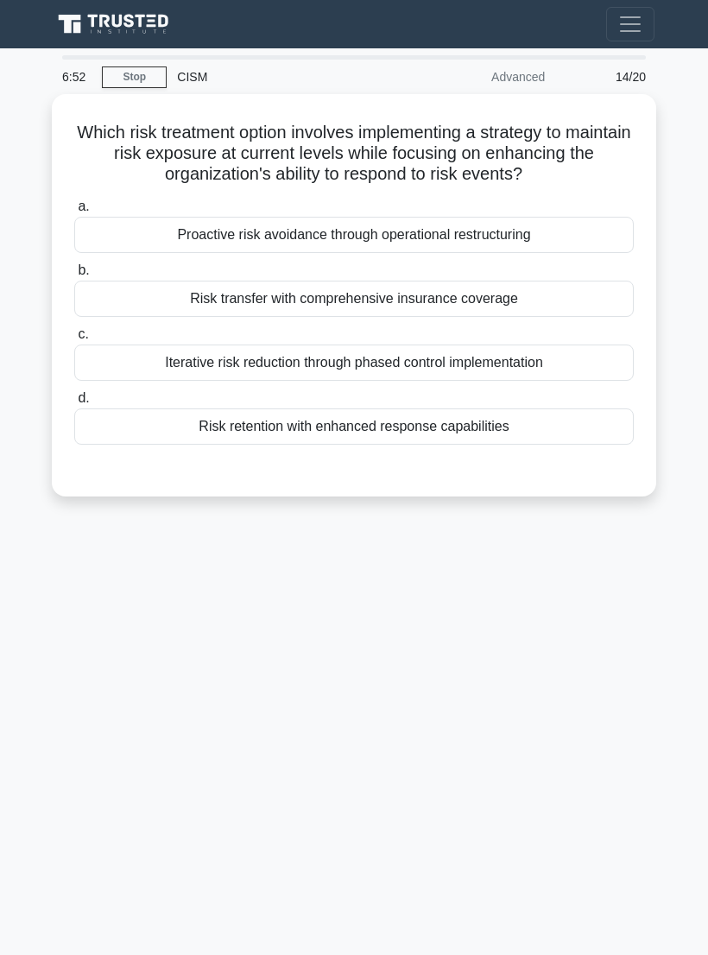
scroll to position [0, 0]
click at [602, 253] on div "Proactive risk avoidance through operational restructuring" at bounding box center [354, 235] width 560 height 36
click at [74, 213] on input "a. Proactive risk avoidance through operational restructuring" at bounding box center [74, 206] width 0 height 11
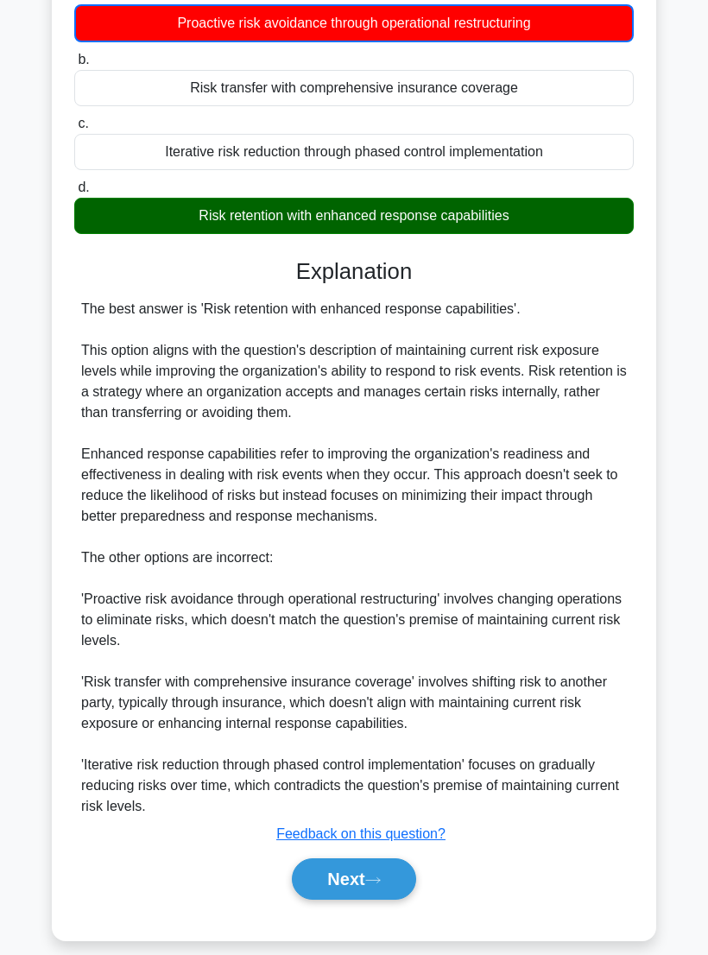
scroll to position [241, 0]
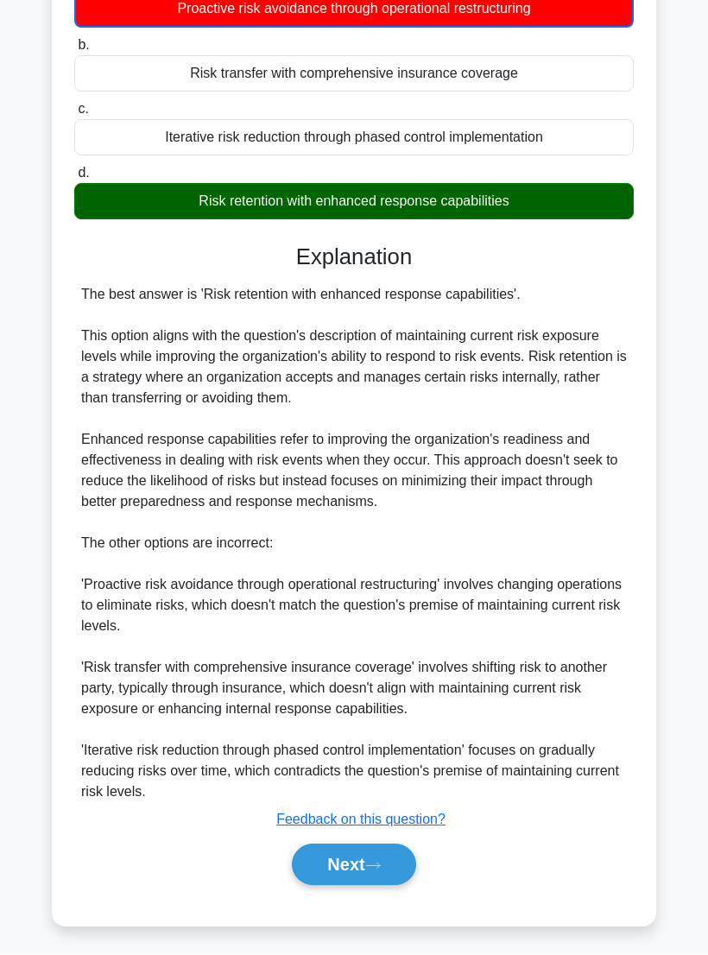
click at [375, 869] on icon at bounding box center [373, 866] width 14 height 5
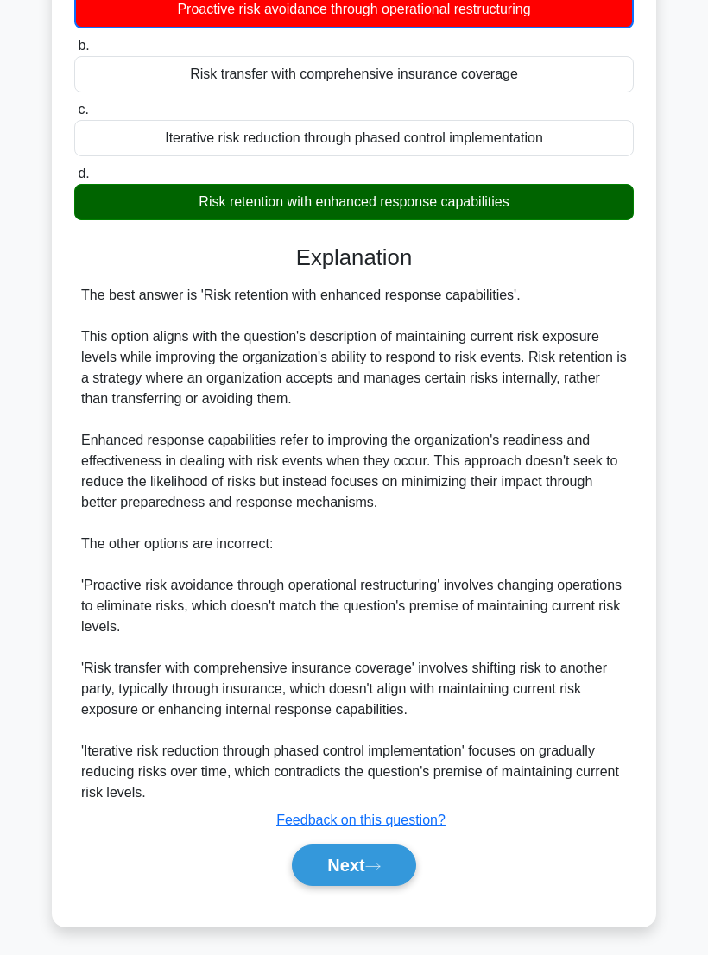
scroll to position [0, 0]
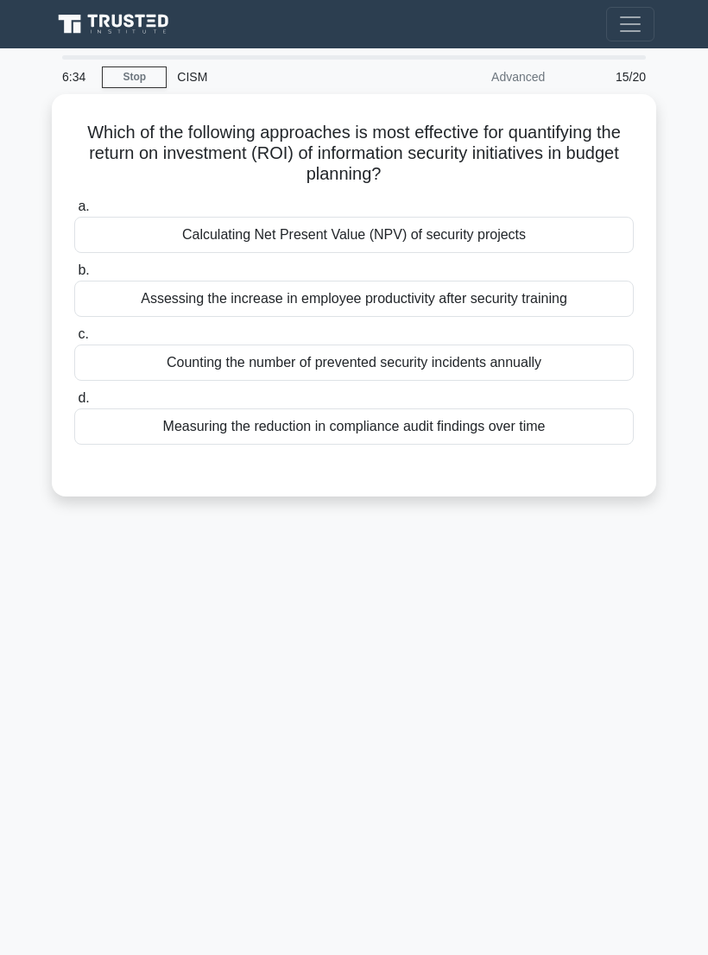
click at [564, 281] on div "Assessing the increase in employee productivity after security training" at bounding box center [354, 299] width 560 height 36
click at [74, 276] on input "b. Assessing the increase in employee productivity after security training" at bounding box center [74, 270] width 0 height 11
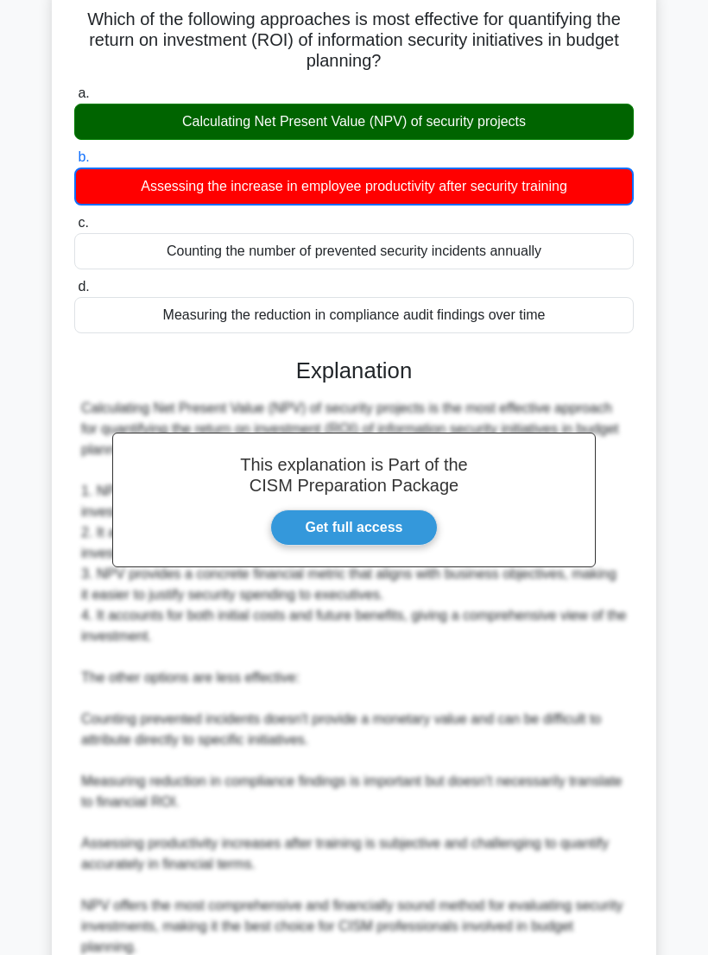
scroll to position [241, 0]
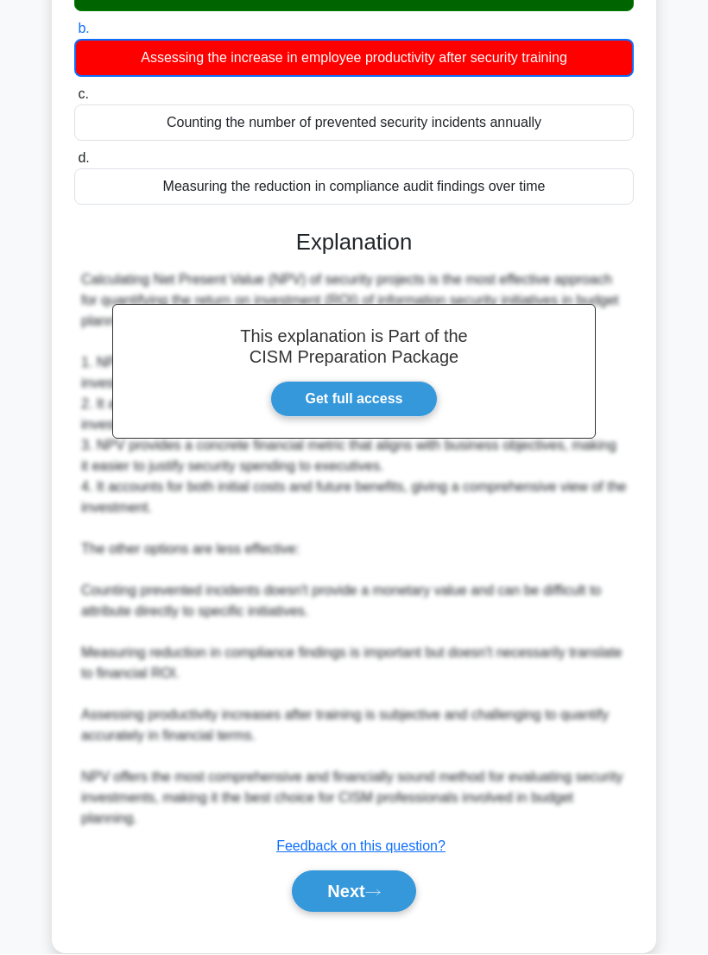
click at [371, 890] on button "Next" at bounding box center [354, 892] width 124 height 41
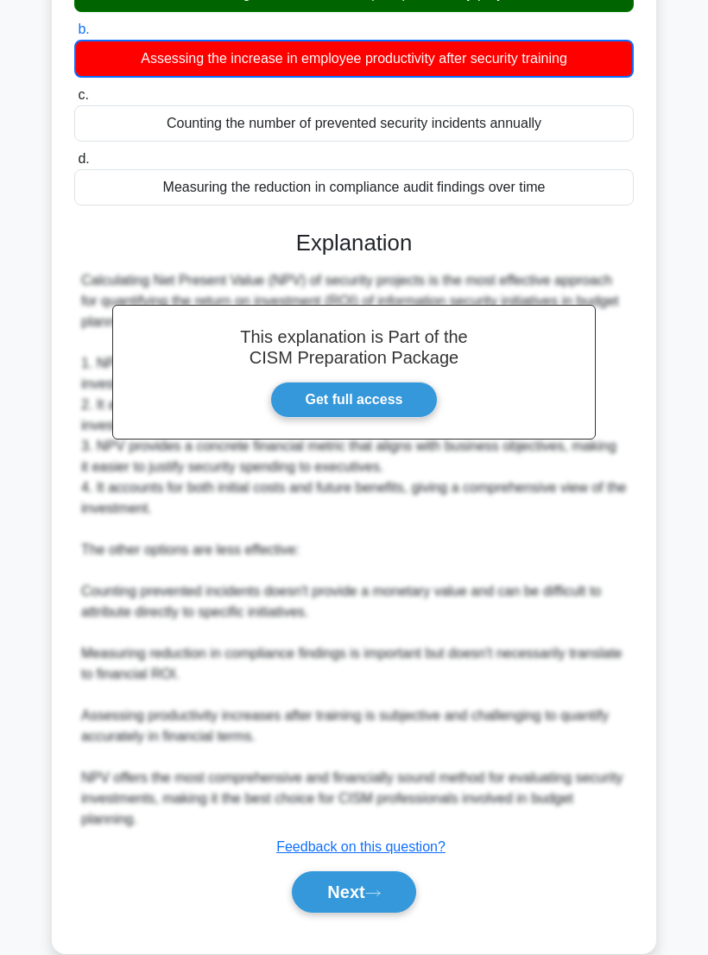
scroll to position [0, 0]
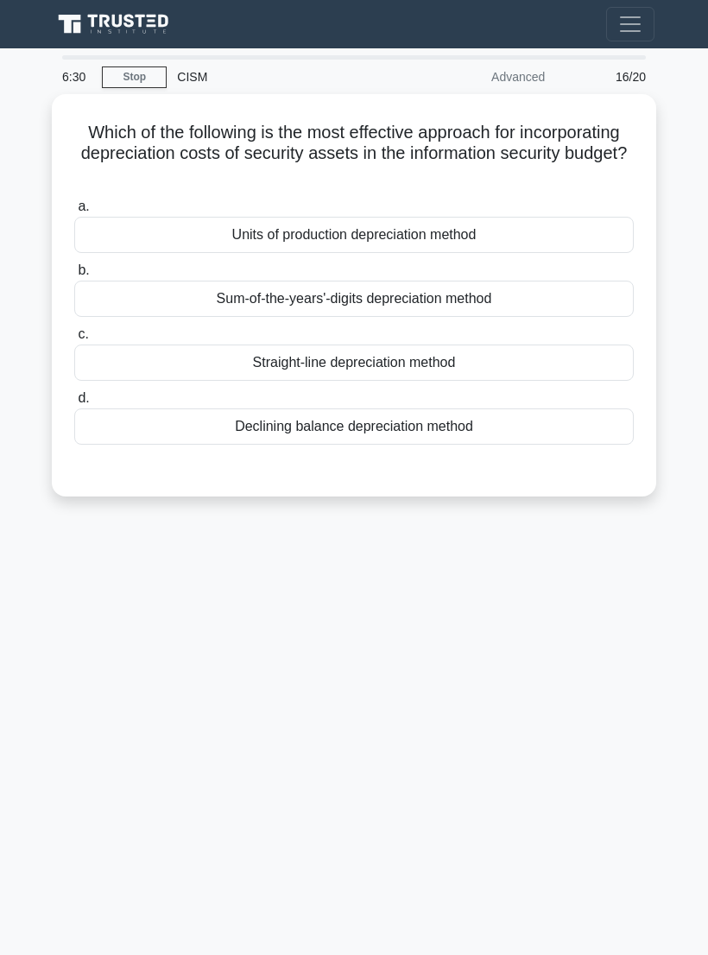
click at [563, 253] on div "a. Units of production depreciation method b. Sum-of-the-years'-digits deprecia…" at bounding box center [354, 321] width 581 height 256
click at [588, 308] on div "Sum-of-the-years'-digits depreciation method" at bounding box center [354, 299] width 560 height 36
click at [74, 276] on input "b. Sum-of-the-years'-digits depreciation method" at bounding box center [74, 270] width 0 height 11
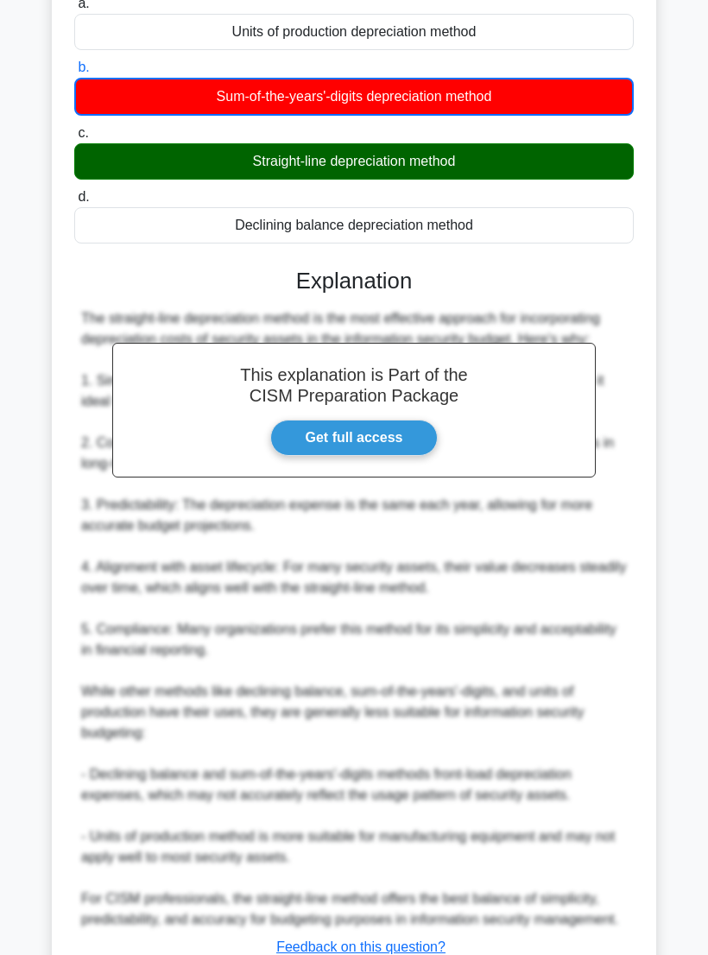
scroll to position [365, 0]
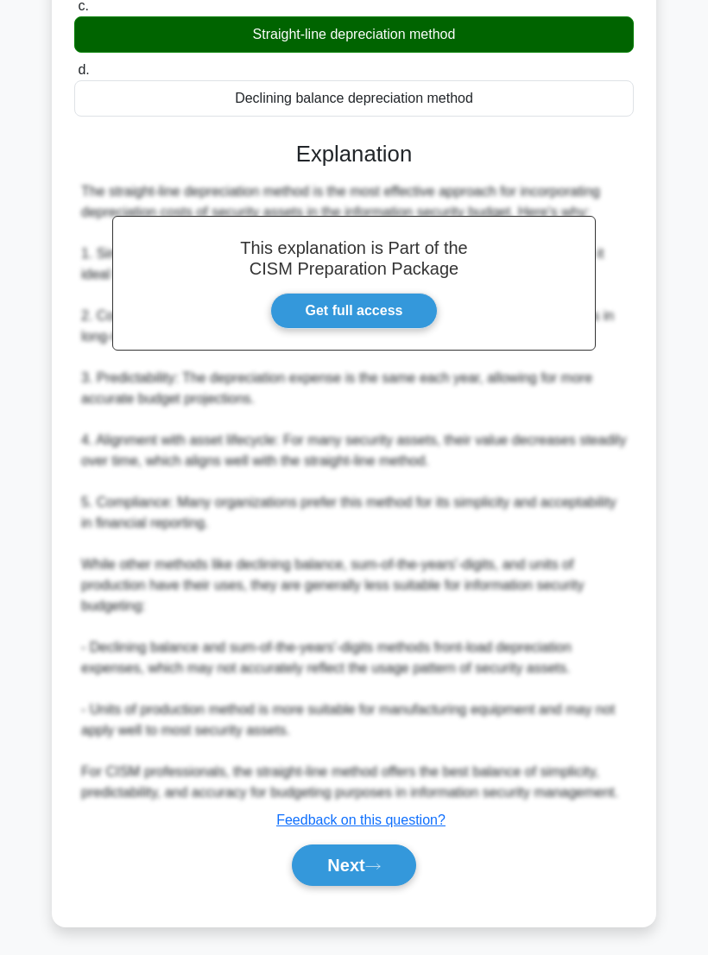
click at [361, 886] on button "Next" at bounding box center [354, 865] width 124 height 41
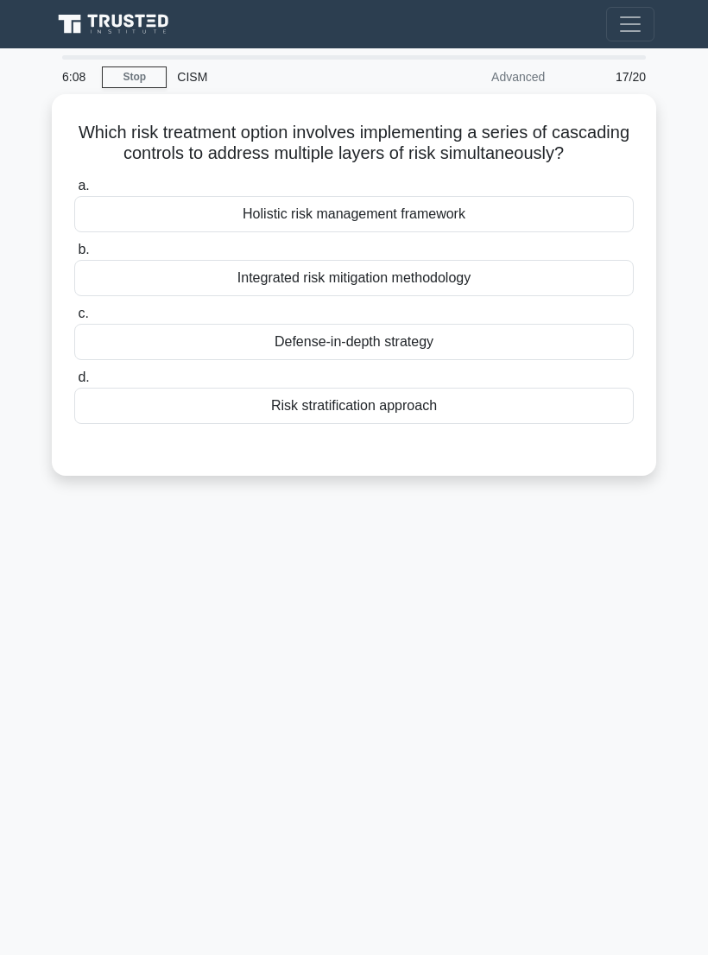
click at [505, 352] on div "Defense-in-depth strategy" at bounding box center [354, 342] width 560 height 36
click at [74, 320] on input "c. Defense-in-depth strategy" at bounding box center [74, 313] width 0 height 11
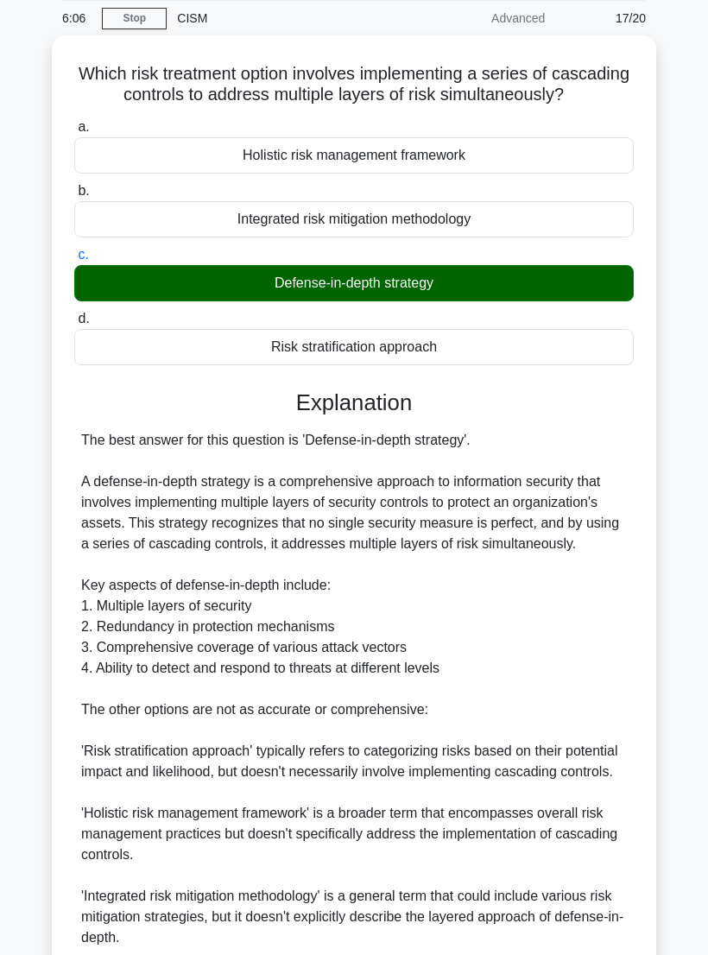
scroll to position [322, 0]
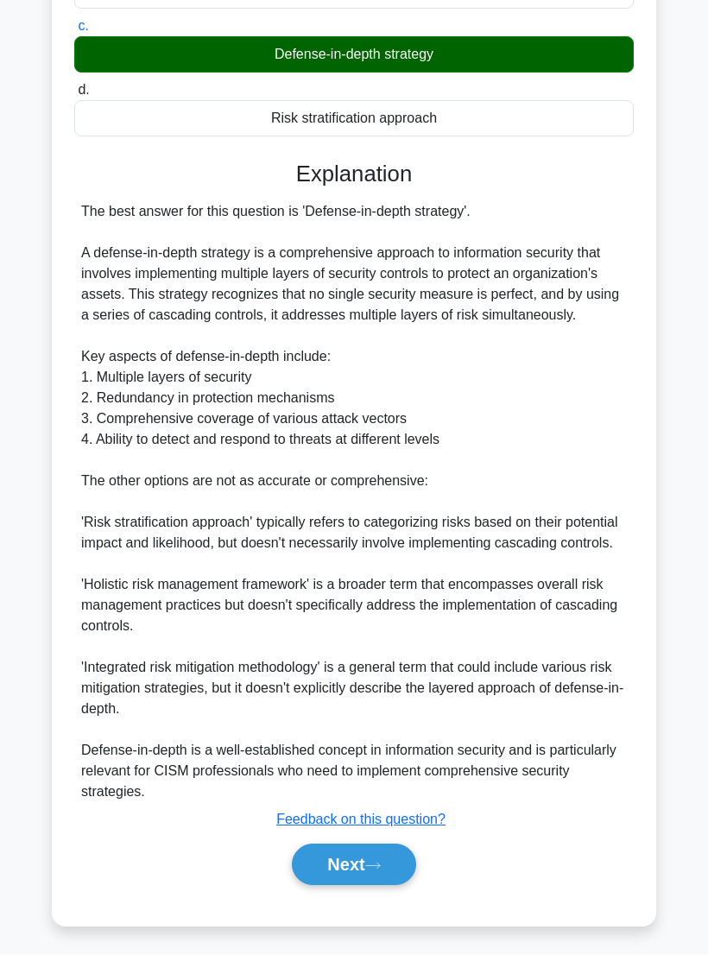
click at [366, 880] on button "Next" at bounding box center [354, 865] width 124 height 41
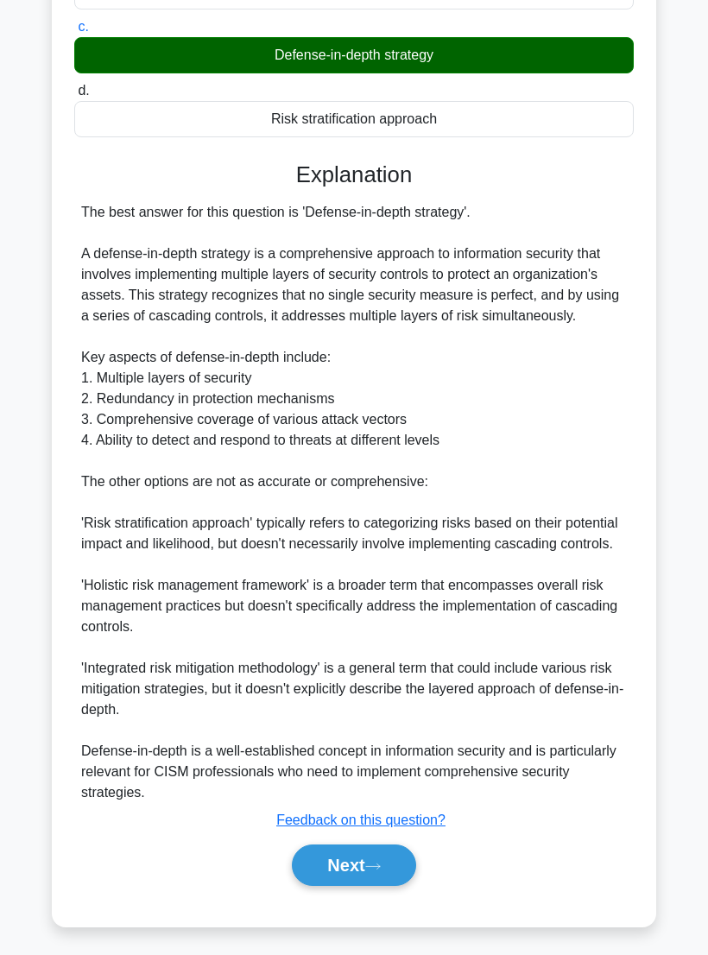
scroll to position [0, 0]
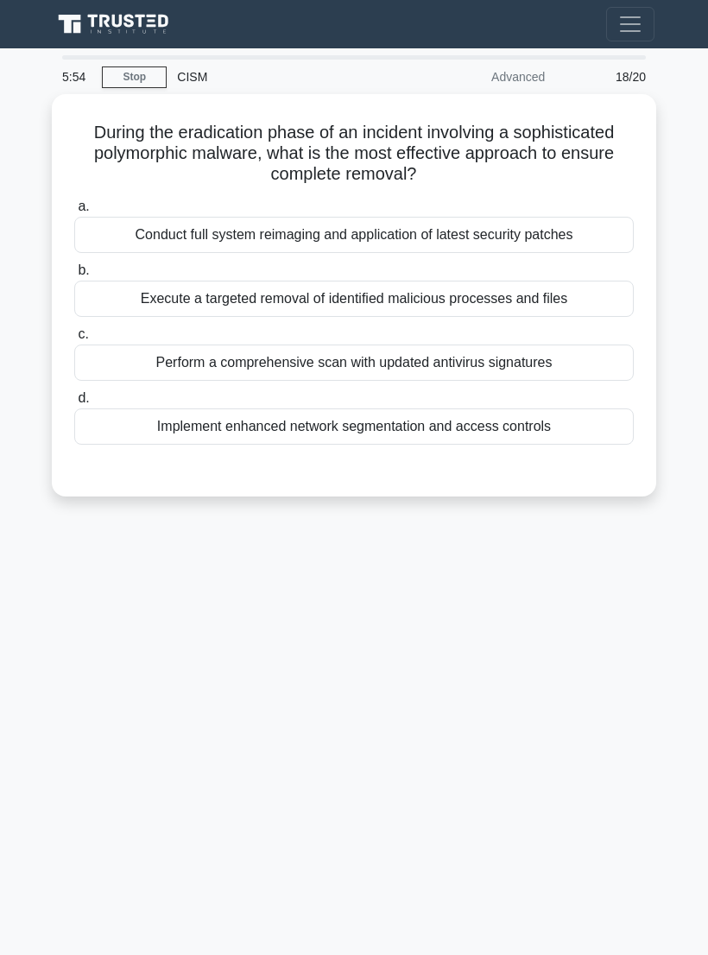
click at [571, 239] on div "Conduct full system reimaging and application of latest security patches" at bounding box center [354, 235] width 560 height 36
click at [74, 213] on input "a. Conduct full system reimaging and application of latest security patches" at bounding box center [74, 206] width 0 height 11
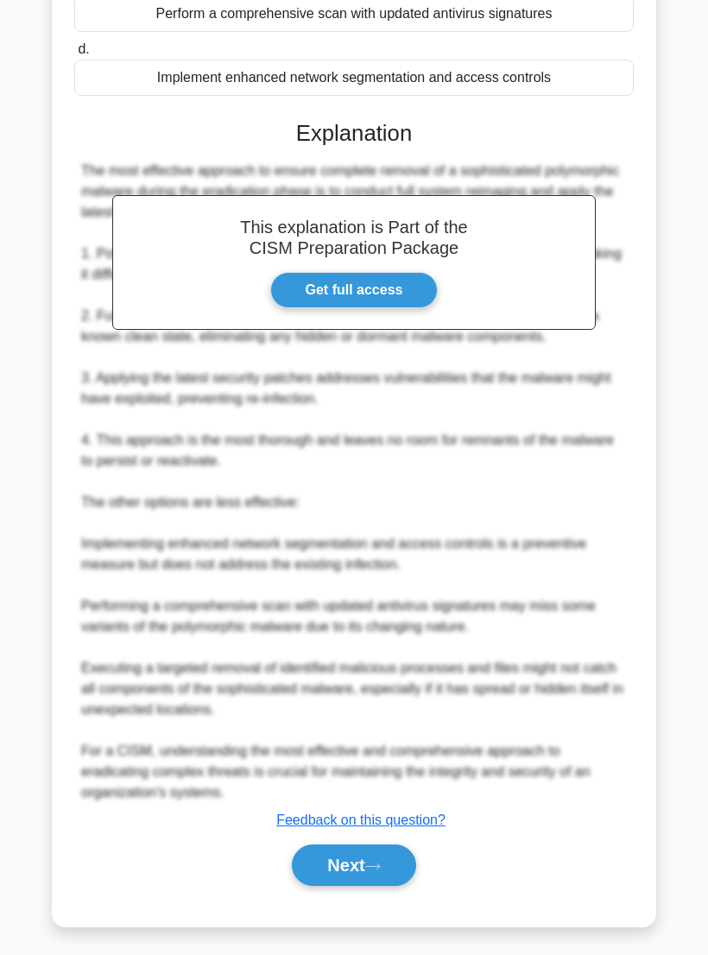
scroll to position [384, 0]
click at [351, 886] on button "Next" at bounding box center [354, 865] width 124 height 41
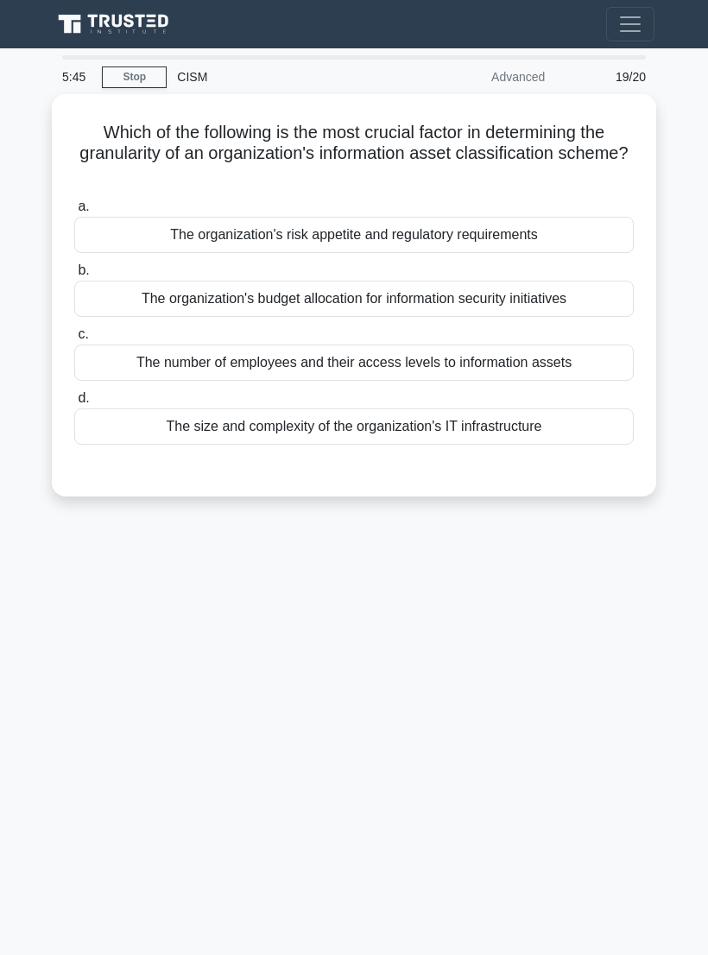
scroll to position [0, 0]
click at [611, 238] on div "The organization's risk appetite and regulatory requirements" at bounding box center [354, 235] width 560 height 36
click at [74, 213] on input "a. The organization's risk appetite and regulatory requirements" at bounding box center [74, 206] width 0 height 11
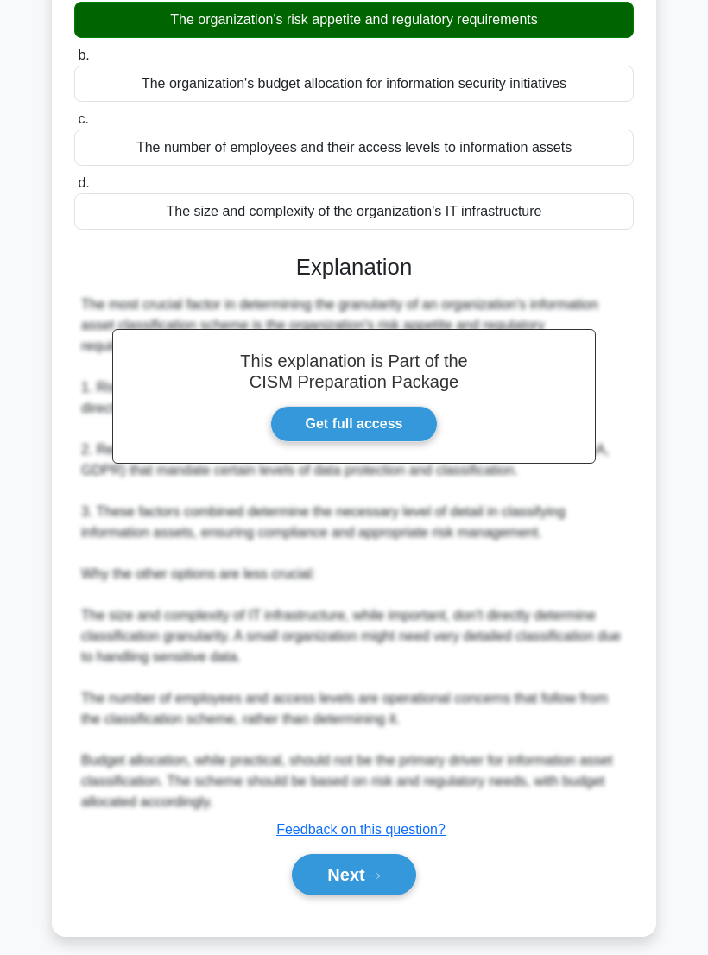
scroll to position [260, 0]
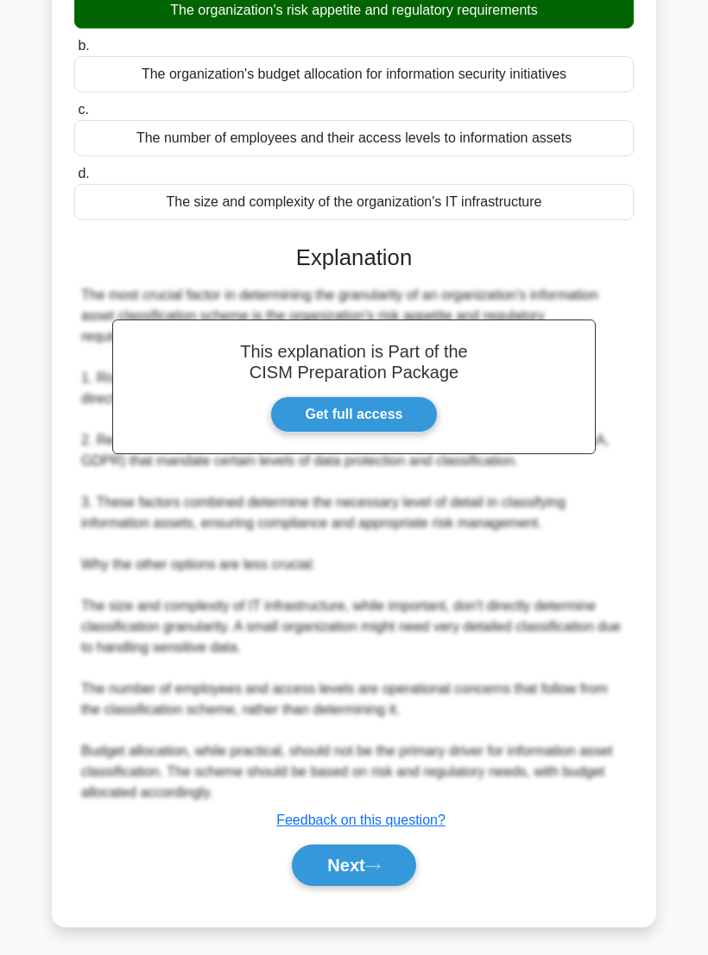
click at [396, 886] on button "Next" at bounding box center [354, 865] width 124 height 41
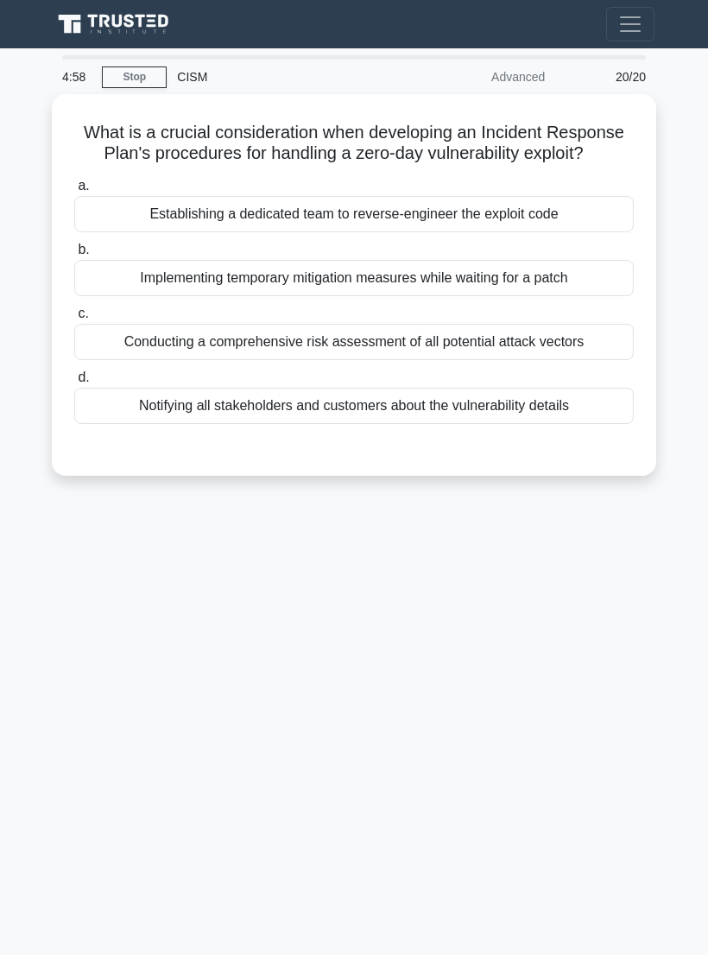
scroll to position [0, 0]
click at [643, 360] on div "c. Conducting a comprehensive risk assessment of all potential attack vectors" at bounding box center [354, 331] width 581 height 57
click at [603, 351] on div "Conducting a comprehensive risk assessment of all potential attack vectors" at bounding box center [354, 342] width 560 height 36
click at [74, 320] on input "c. Conducting a comprehensive risk assessment of all potential attack vectors" at bounding box center [74, 313] width 0 height 11
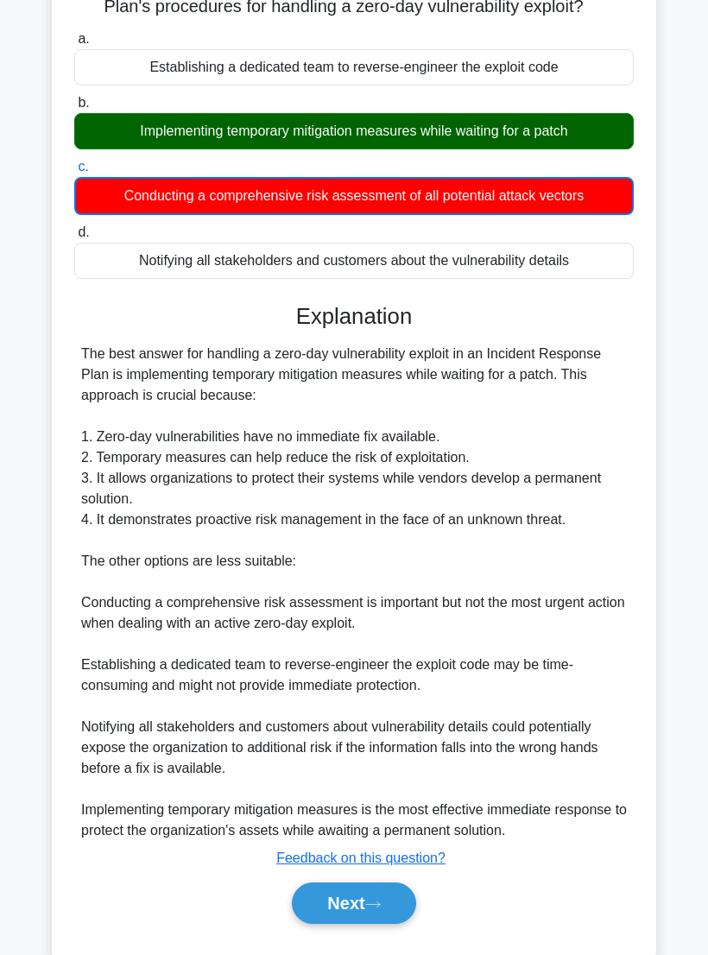
scroll to position [220, 0]
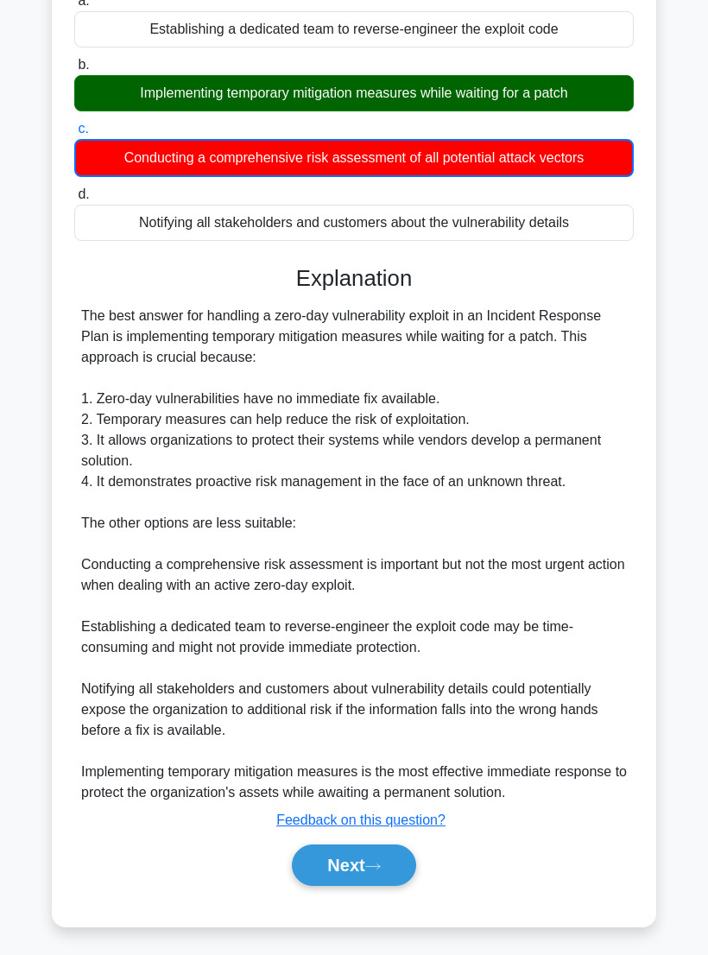
click at [369, 886] on button "Next" at bounding box center [354, 865] width 124 height 41
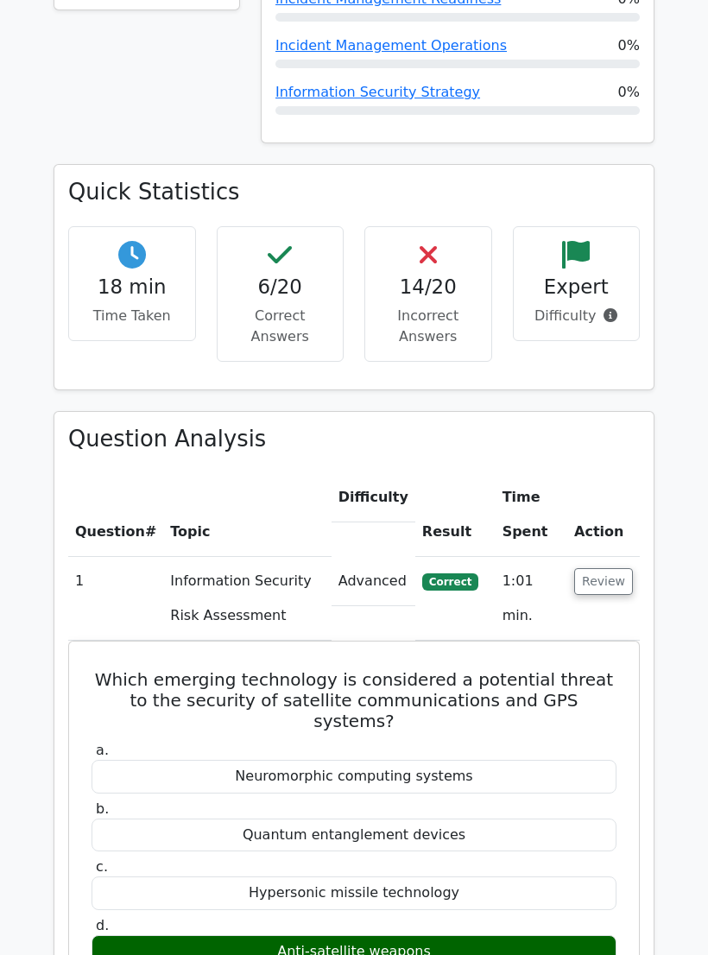
scroll to position [936, 0]
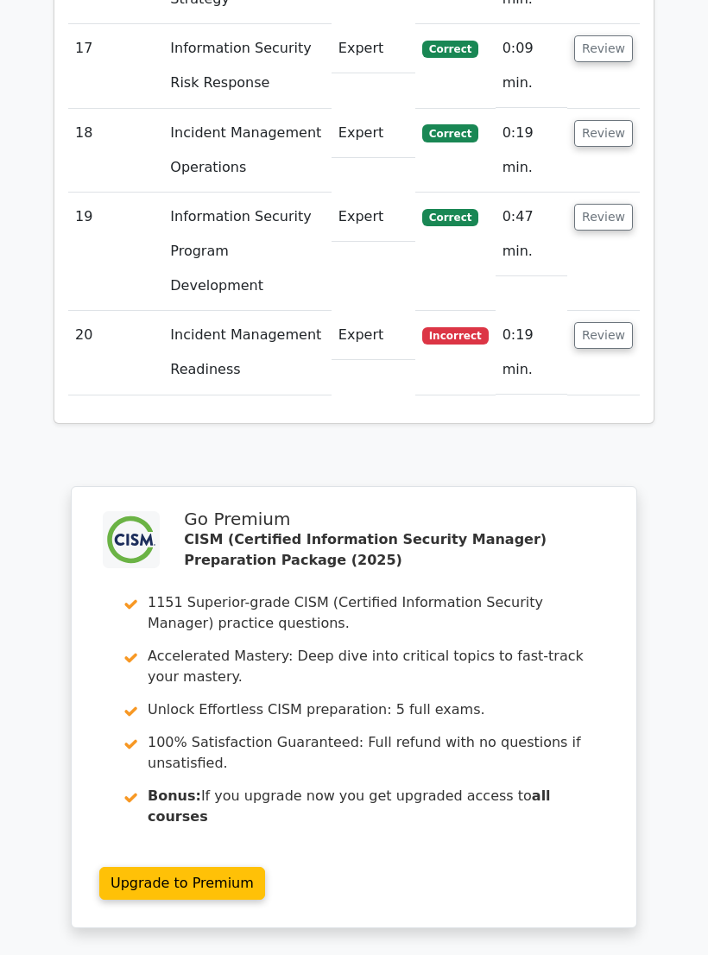
scroll to position [3930, 0]
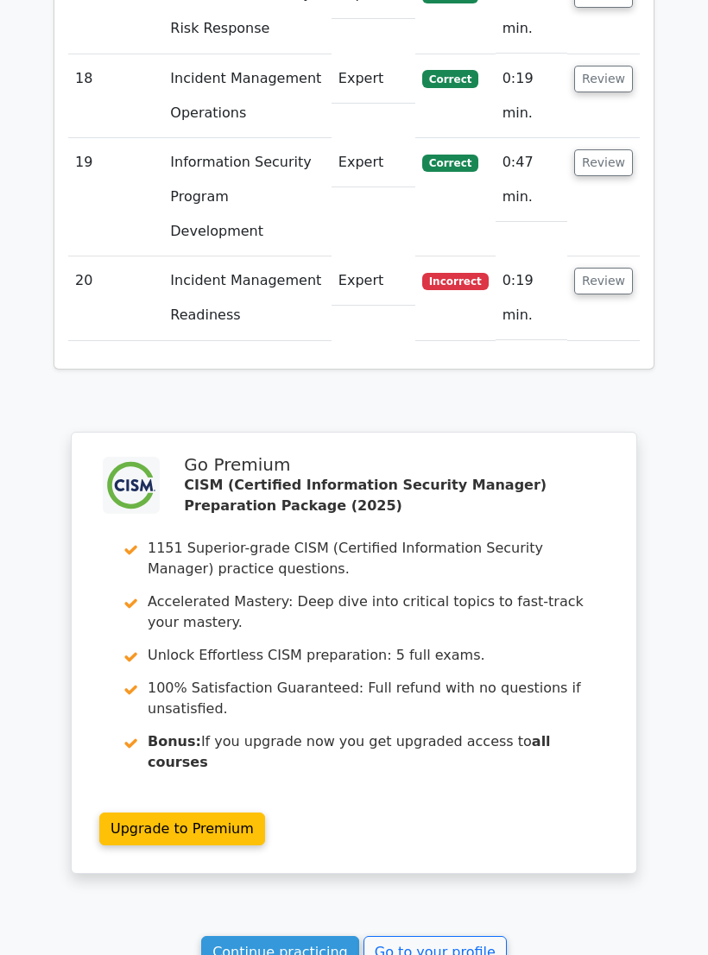
click at [338, 936] on link "Continue practicing" at bounding box center [280, 952] width 158 height 33
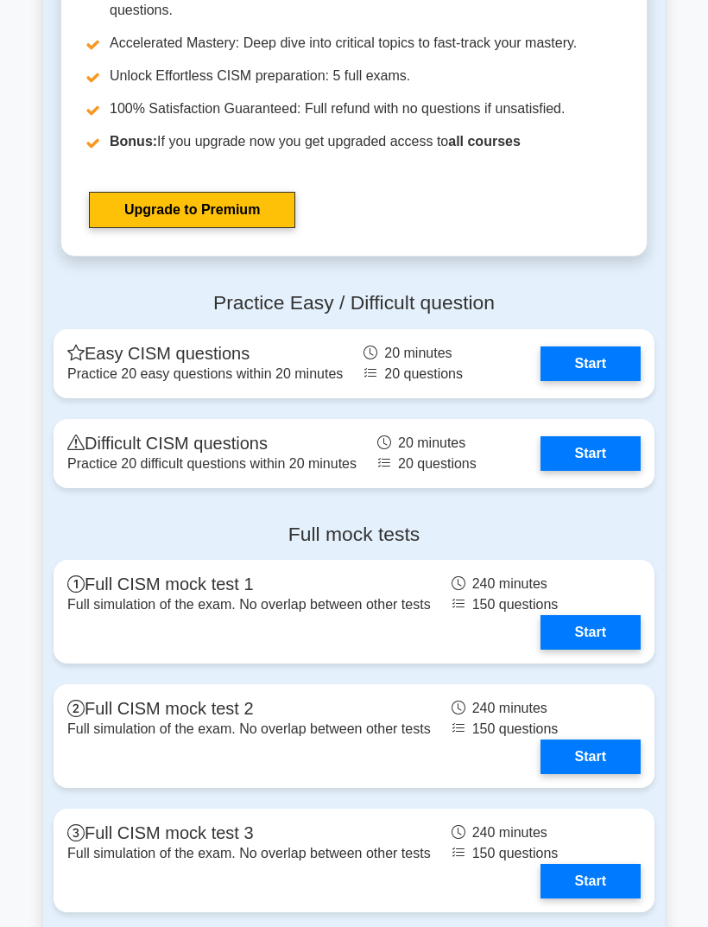
scroll to position [2399, 0]
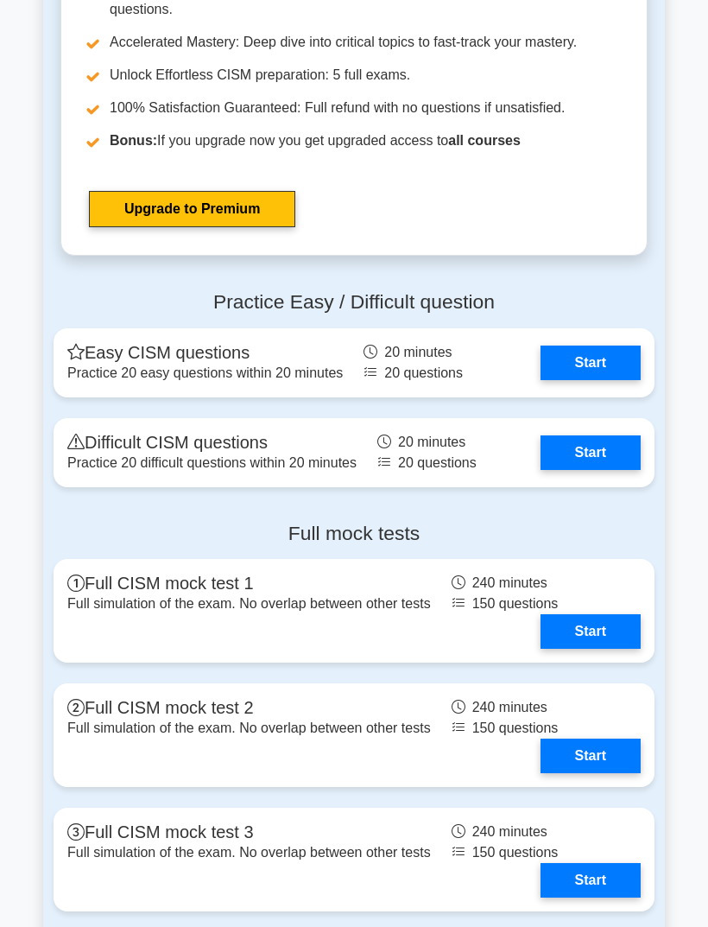
click at [130, 191] on link "Upgrade to Premium" at bounding box center [192, 209] width 206 height 36
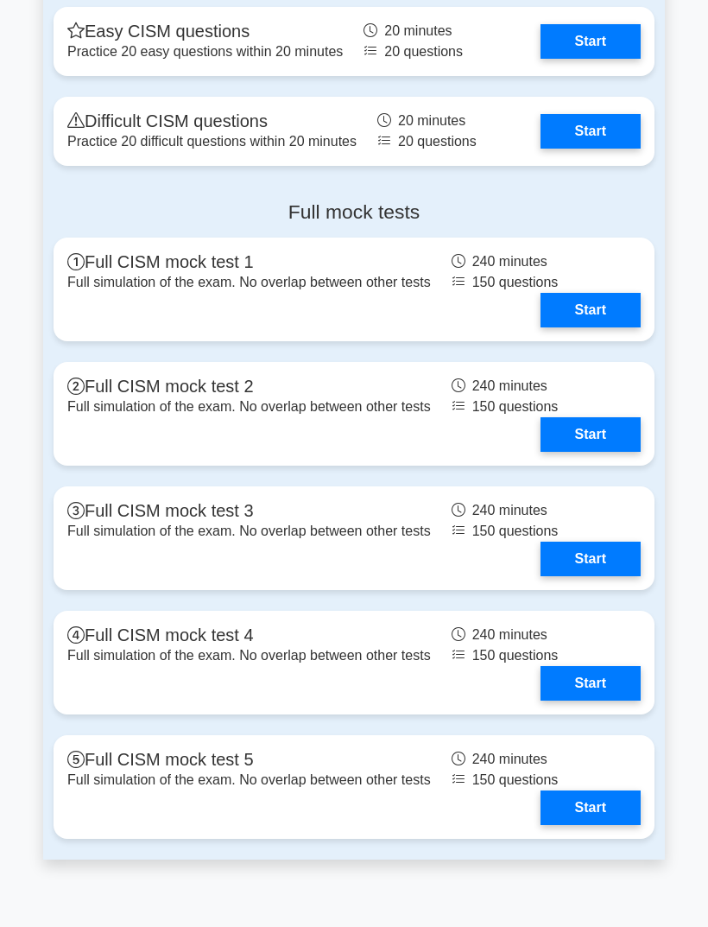
scroll to position [2720, 0]
